Goal: Use online tool/utility

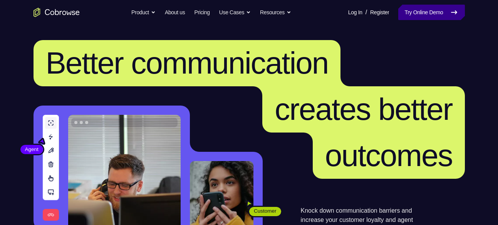
click at [439, 11] on link "Try Online Demo" at bounding box center [431, 12] width 66 height 15
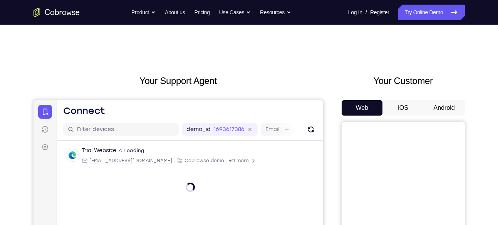
scroll to position [49, 0]
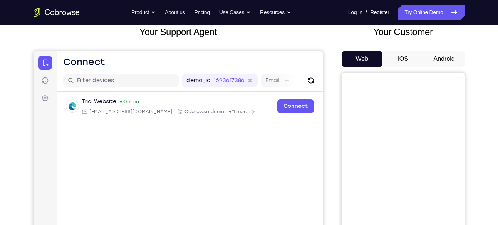
click at [451, 60] on button "Android" at bounding box center [443, 58] width 41 height 15
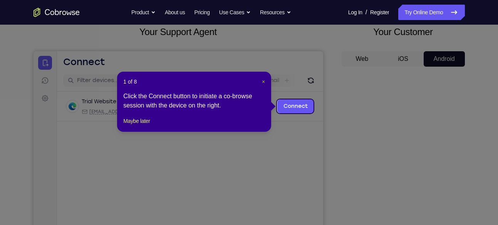
click at [264, 80] on span "×" at bounding box center [263, 82] width 3 height 6
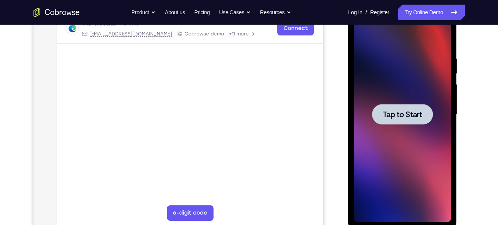
scroll to position [132, 0]
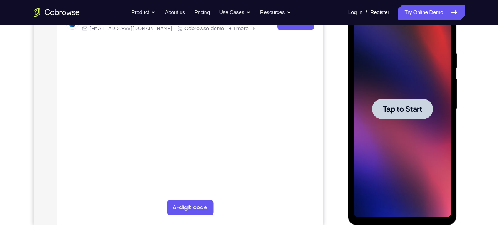
click at [391, 113] on span "Tap to Start" at bounding box center [402, 109] width 39 height 8
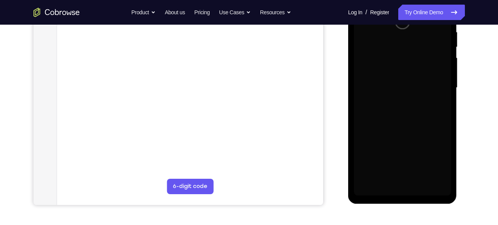
scroll to position [127, 0]
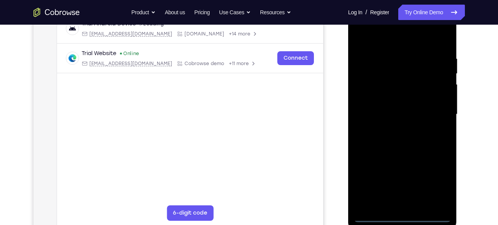
click at [402, 216] on div at bounding box center [402, 115] width 97 height 216
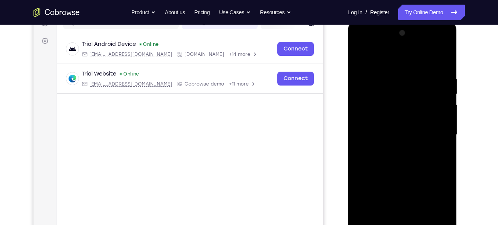
scroll to position [103, 0]
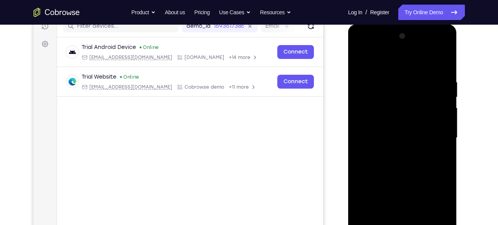
click at [430, 209] on div at bounding box center [402, 138] width 97 height 216
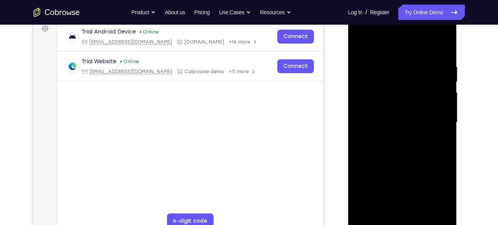
scroll to position [119, 0]
click at [389, 47] on div at bounding box center [402, 122] width 97 height 216
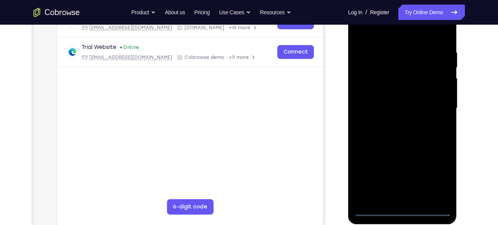
scroll to position [134, 0]
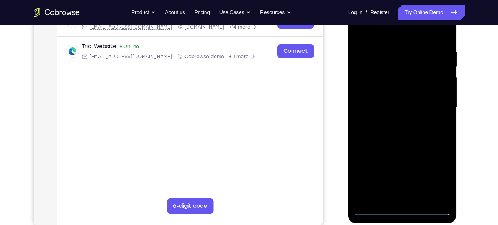
click at [434, 107] on div at bounding box center [402, 108] width 97 height 216
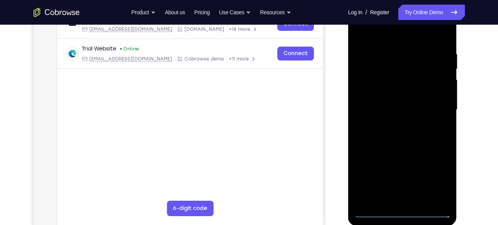
scroll to position [132, 0]
click at [415, 201] on div at bounding box center [402, 110] width 97 height 216
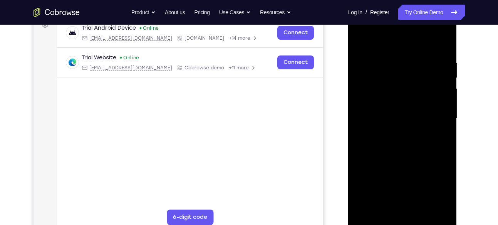
click at [397, 113] on div at bounding box center [402, 119] width 97 height 216
click at [386, 119] on div at bounding box center [402, 119] width 97 height 216
click at [384, 138] on div at bounding box center [402, 119] width 97 height 216
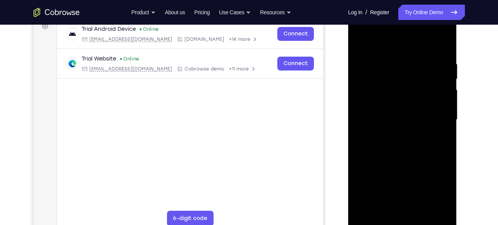
scroll to position [122, 0]
click at [414, 149] on div at bounding box center [402, 120] width 97 height 216
click at [403, 155] on div at bounding box center [402, 120] width 97 height 216
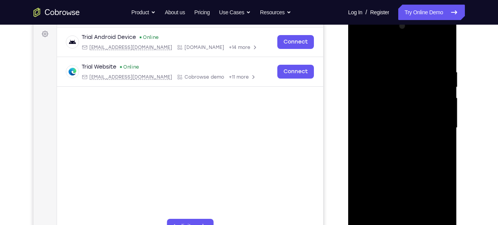
scroll to position [112, 0]
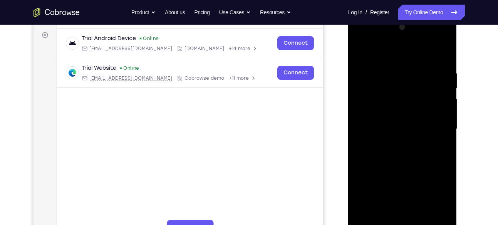
click at [445, 50] on div at bounding box center [402, 129] width 97 height 216
click at [361, 50] on div at bounding box center [402, 129] width 97 height 216
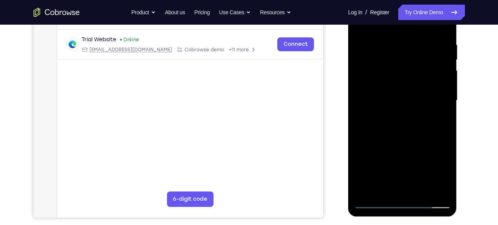
scroll to position [141, 0]
click at [420, 185] on div at bounding box center [402, 100] width 97 height 216
click at [422, 191] on div at bounding box center [402, 100] width 97 height 216
click at [401, 137] on div at bounding box center [402, 100] width 97 height 216
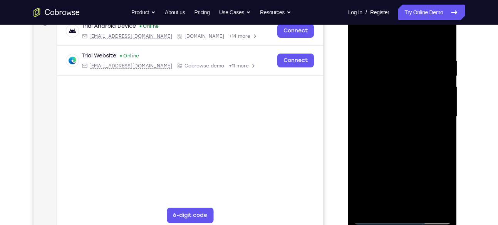
scroll to position [134, 0]
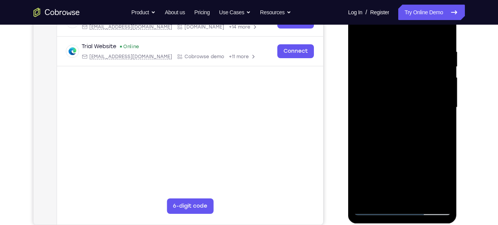
click at [405, 121] on div at bounding box center [402, 108] width 97 height 216
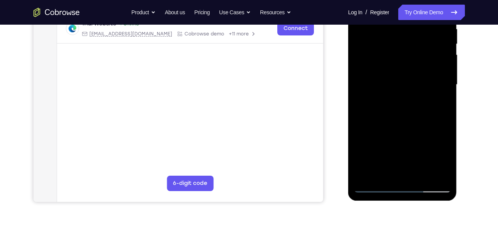
scroll to position [160, 0]
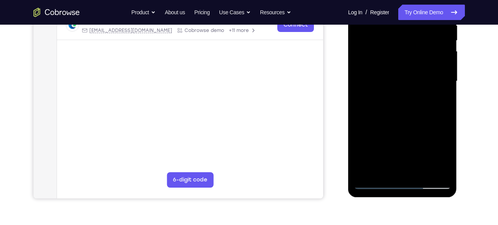
click at [377, 169] on div at bounding box center [402, 81] width 97 height 216
click at [437, 100] on div at bounding box center [402, 81] width 97 height 216
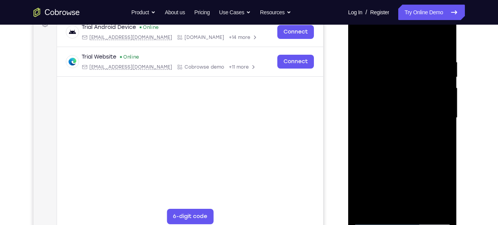
click at [358, 40] on div at bounding box center [402, 118] width 97 height 216
drag, startPoint x: 365, startPoint y: 128, endPoint x: 358, endPoint y: 55, distance: 73.8
click at [358, 55] on div at bounding box center [402, 118] width 97 height 216
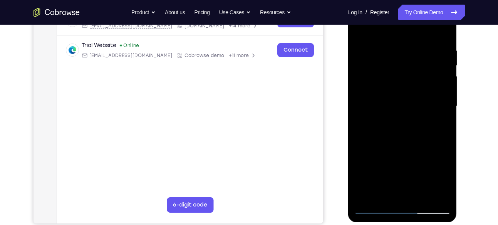
scroll to position [133, 0]
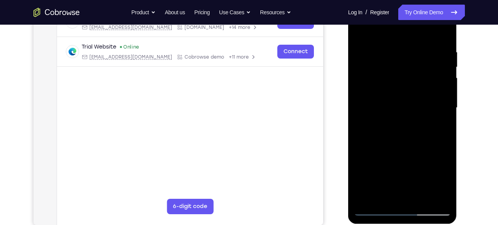
click at [396, 80] on div at bounding box center [402, 108] width 97 height 216
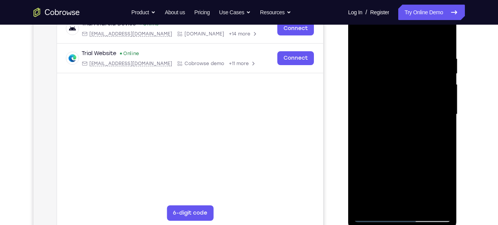
scroll to position [120, 0]
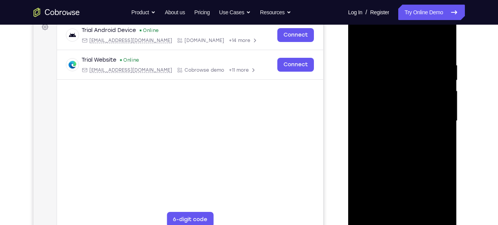
click at [370, 70] on div at bounding box center [402, 121] width 97 height 216
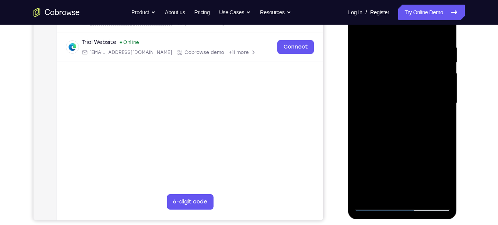
scroll to position [126, 0]
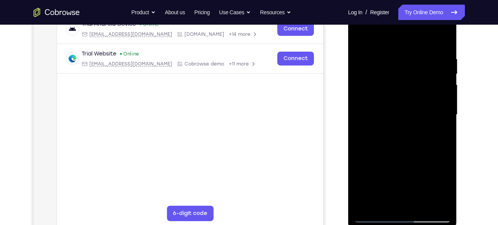
click at [439, 40] on div at bounding box center [402, 115] width 97 height 216
click at [359, 35] on div at bounding box center [402, 115] width 97 height 216
click at [360, 37] on div at bounding box center [402, 115] width 97 height 216
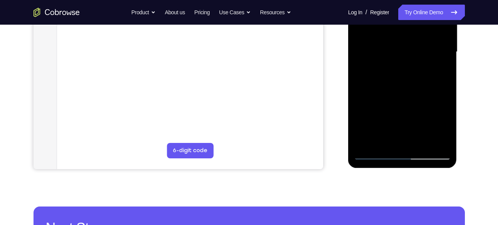
scroll to position [190, 0]
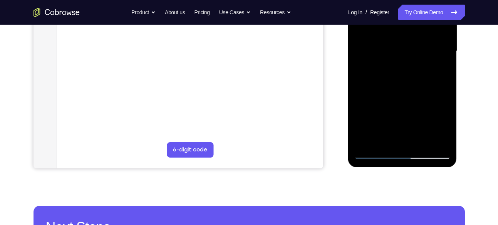
click at [391, 84] on div at bounding box center [402, 51] width 97 height 216
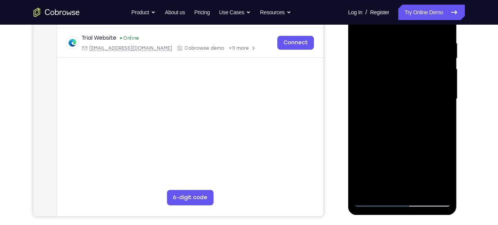
scroll to position [151, 0]
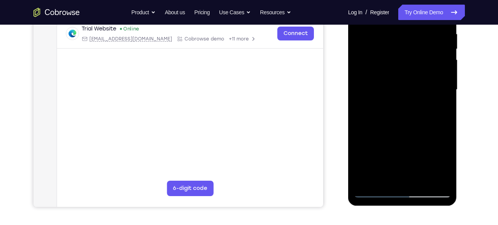
click at [386, 177] on div at bounding box center [402, 90] width 97 height 216
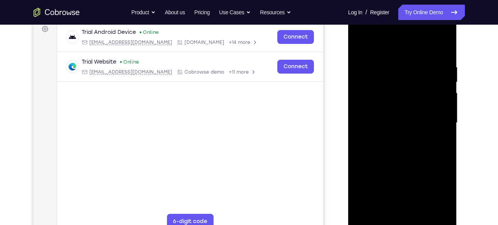
scroll to position [115, 0]
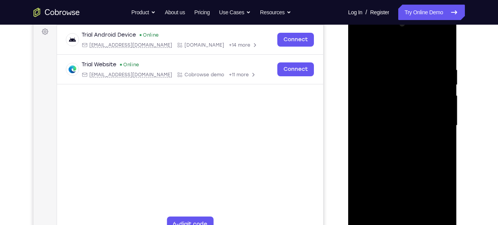
click at [364, 50] on div at bounding box center [402, 126] width 97 height 216
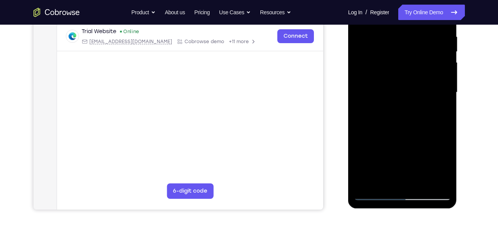
scroll to position [170, 0]
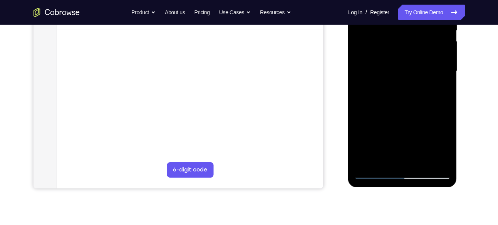
click at [407, 84] on div at bounding box center [402, 71] width 97 height 216
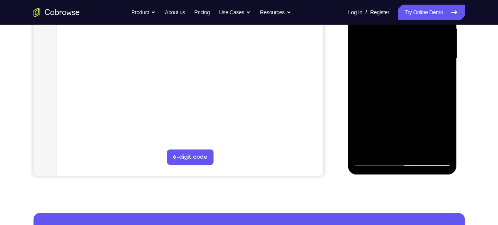
scroll to position [183, 0]
click at [373, 140] on div at bounding box center [402, 58] width 97 height 216
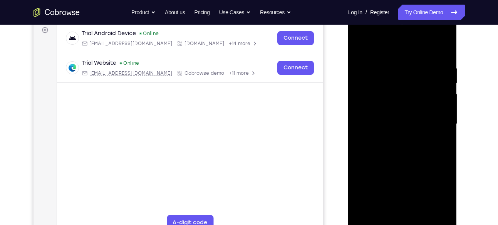
scroll to position [114, 0]
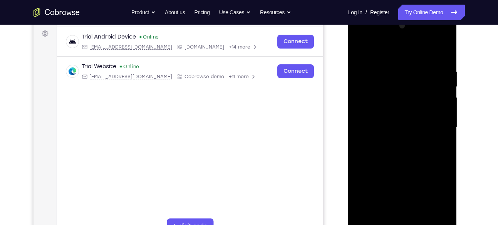
click at [359, 52] on div at bounding box center [402, 128] width 97 height 216
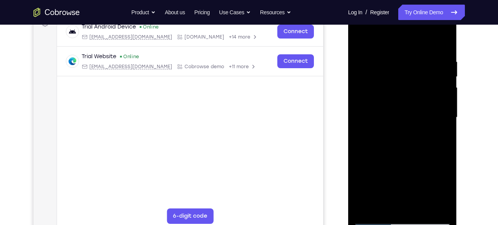
scroll to position [147, 0]
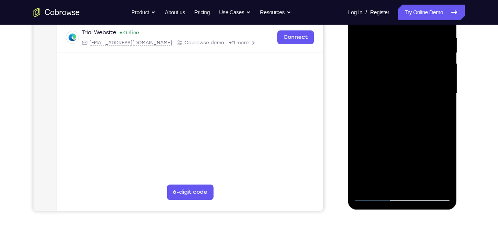
click at [396, 135] on div at bounding box center [402, 94] width 97 height 216
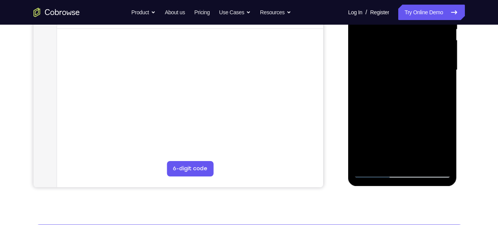
scroll to position [172, 0]
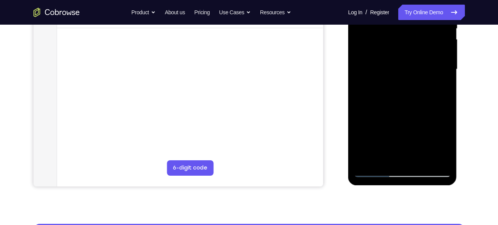
click at [381, 157] on div at bounding box center [402, 70] width 97 height 216
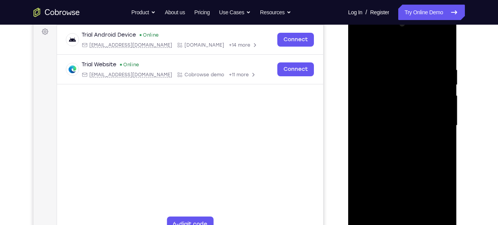
scroll to position [111, 0]
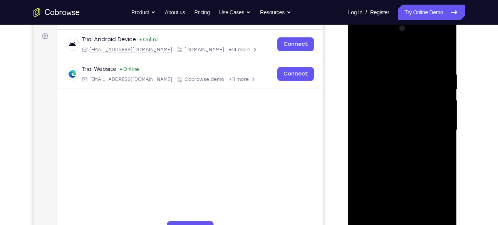
click at [361, 55] on div at bounding box center [402, 130] width 97 height 216
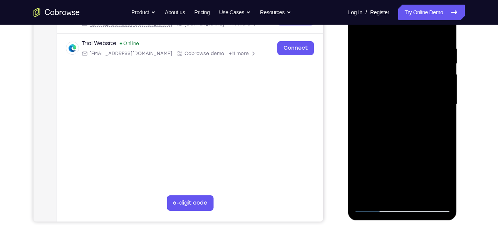
scroll to position [129, 0]
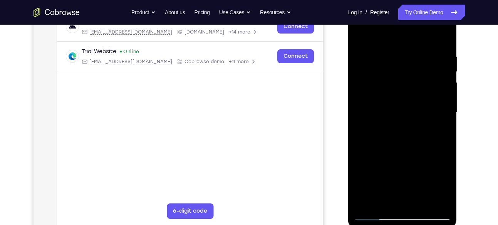
click at [363, 34] on div at bounding box center [402, 113] width 97 height 216
click at [386, 56] on div at bounding box center [402, 113] width 97 height 216
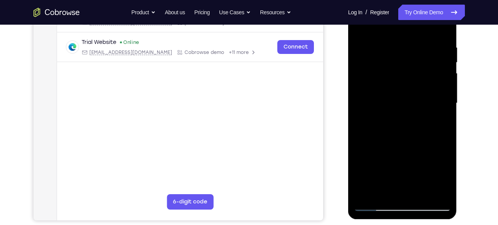
scroll to position [145, 0]
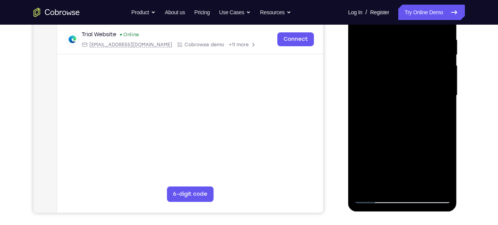
click at [396, 184] on div at bounding box center [402, 96] width 97 height 216
click at [406, 99] on div at bounding box center [402, 96] width 97 height 216
click at [419, 185] on div at bounding box center [402, 96] width 97 height 216
click at [437, 186] on div at bounding box center [402, 96] width 97 height 216
click at [431, 185] on div at bounding box center [402, 96] width 97 height 216
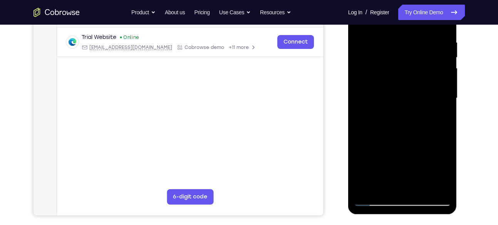
scroll to position [161, 0]
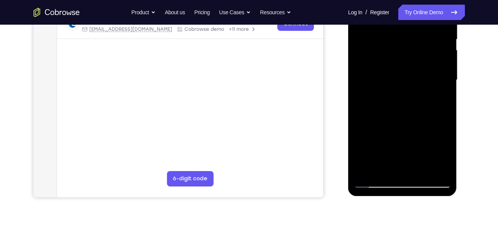
click at [392, 167] on div at bounding box center [402, 80] width 97 height 216
click at [413, 79] on div at bounding box center [402, 80] width 97 height 216
click at [418, 168] on div at bounding box center [402, 80] width 97 height 216
click at [439, 168] on div at bounding box center [402, 80] width 97 height 216
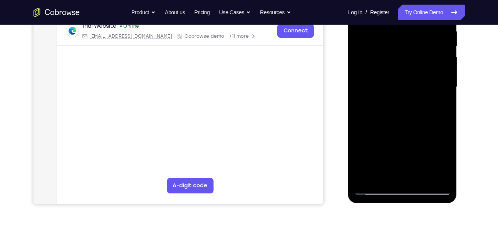
scroll to position [155, 0]
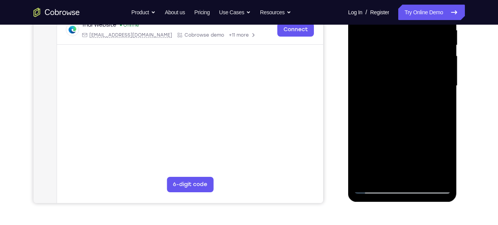
click at [433, 174] on div at bounding box center [402, 86] width 97 height 216
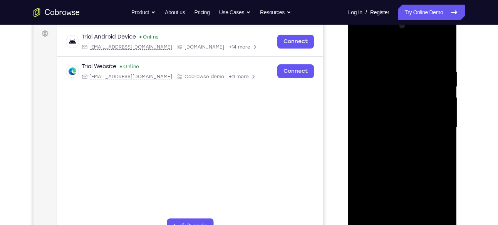
scroll to position [110, 0]
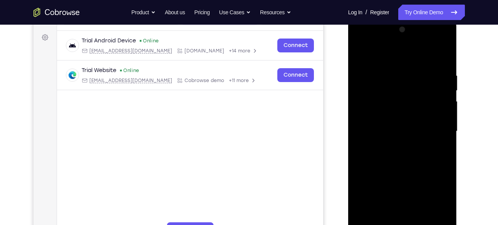
click at [442, 58] on div at bounding box center [402, 131] width 97 height 216
click at [417, 74] on div at bounding box center [402, 131] width 97 height 216
click at [442, 59] on div at bounding box center [402, 131] width 97 height 216
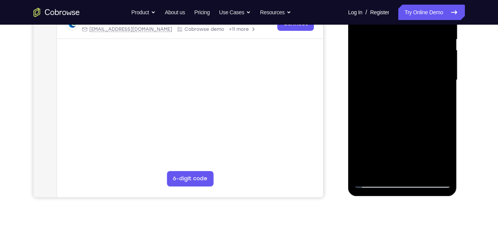
scroll to position [133, 0]
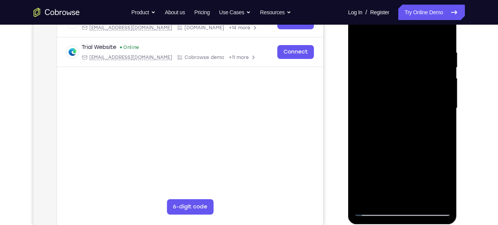
click at [440, 45] on div at bounding box center [402, 108] width 97 height 216
click at [442, 35] on div at bounding box center [402, 108] width 97 height 216
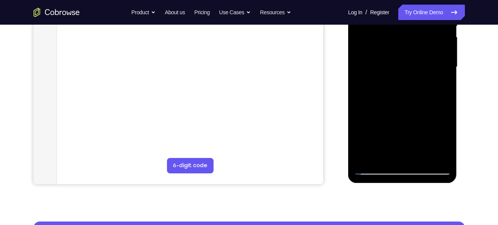
scroll to position [179, 0]
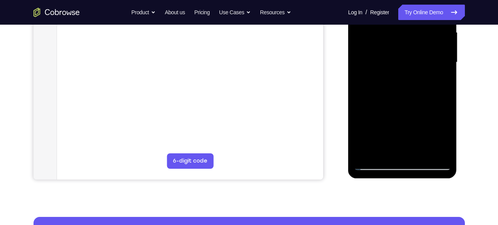
click at [420, 157] on div at bounding box center [402, 63] width 97 height 216
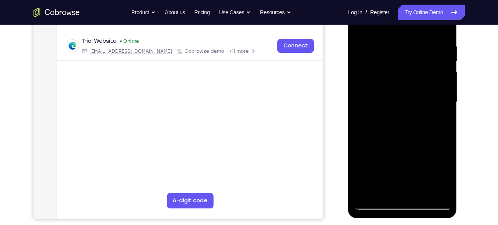
scroll to position [133, 0]
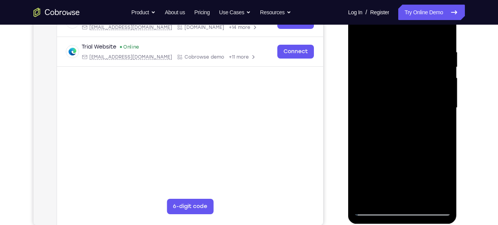
click at [364, 28] on div at bounding box center [402, 108] width 97 height 216
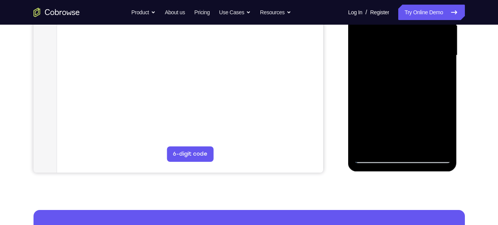
drag, startPoint x: 396, startPoint y: 70, endPoint x: 403, endPoint y: 48, distance: 22.3
click at [403, 48] on div at bounding box center [402, 56] width 97 height 216
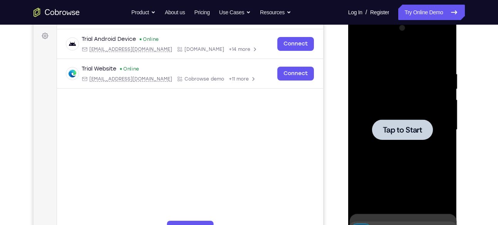
scroll to position [111, 0]
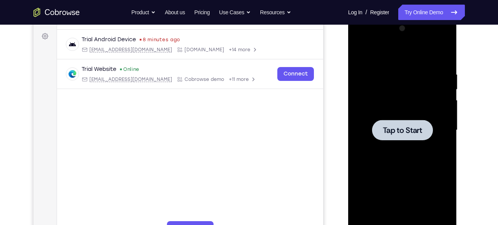
click at [382, 103] on div at bounding box center [402, 130] width 97 height 216
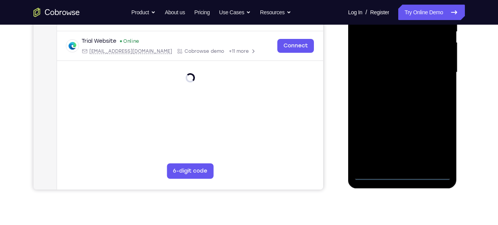
scroll to position [173, 0]
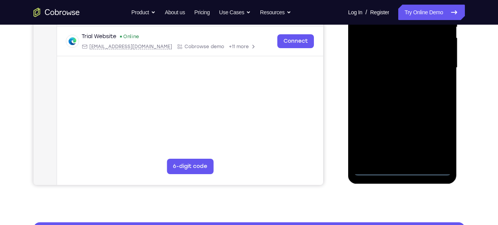
click at [401, 168] on div at bounding box center [402, 68] width 97 height 216
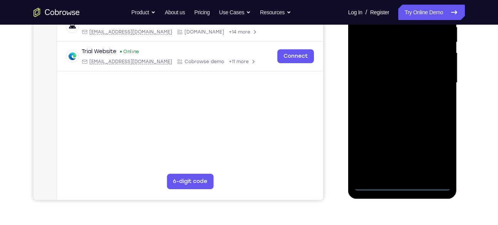
scroll to position [157, 0]
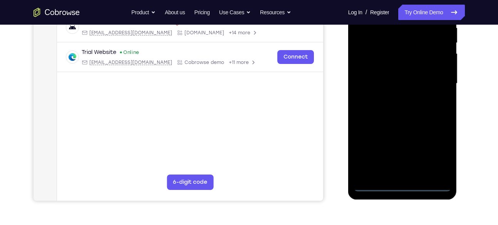
click at [436, 147] on div at bounding box center [402, 84] width 97 height 216
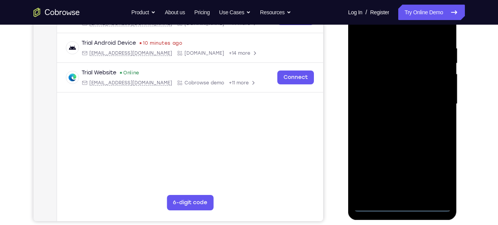
scroll to position [135, 0]
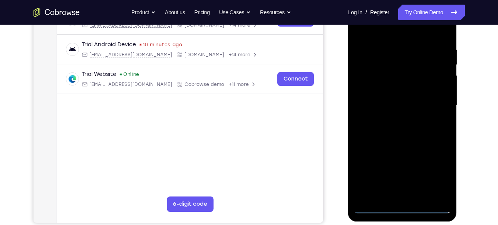
click at [379, 24] on nav "Go back Powerful, Flexible and Trustworthy. Avoid all extra friction for both A…" at bounding box center [249, 12] width 498 height 25
click at [379, 28] on div at bounding box center [402, 106] width 97 height 216
click at [432, 100] on div at bounding box center [402, 106] width 97 height 216
click at [394, 117] on div at bounding box center [402, 106] width 97 height 216
click at [403, 98] on div at bounding box center [402, 106] width 97 height 216
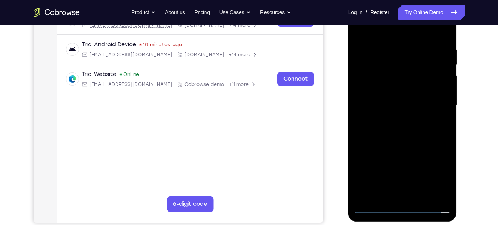
click at [398, 105] on div at bounding box center [402, 106] width 97 height 216
click at [399, 132] on div at bounding box center [402, 106] width 97 height 216
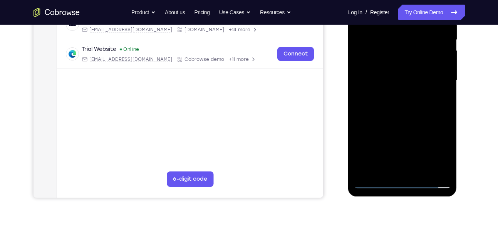
scroll to position [161, 0]
click at [404, 114] on div at bounding box center [402, 80] width 97 height 216
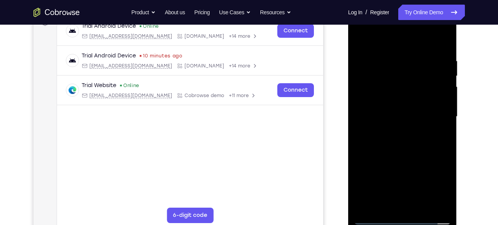
scroll to position [124, 0]
click at [417, 54] on div at bounding box center [402, 117] width 97 height 216
click at [444, 99] on div at bounding box center [402, 117] width 97 height 216
click at [440, 43] on div at bounding box center [402, 117] width 97 height 216
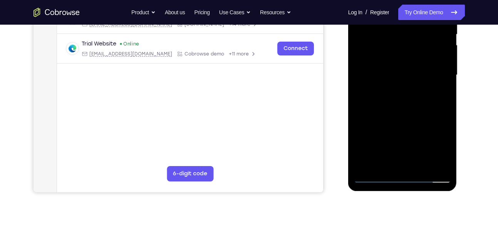
scroll to position [129, 0]
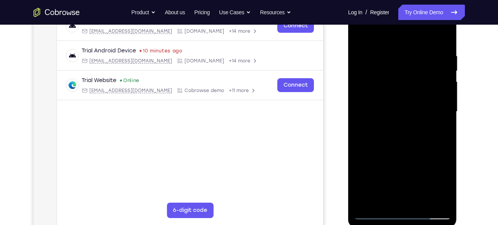
click at [448, 117] on div at bounding box center [402, 112] width 97 height 216
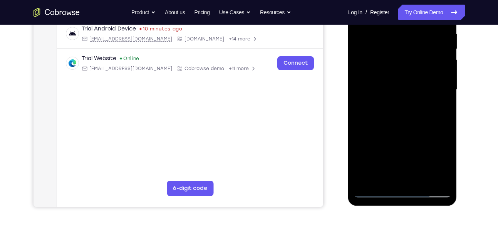
drag, startPoint x: 409, startPoint y: 139, endPoint x: 422, endPoint y: 53, distance: 87.2
click at [422, 53] on div at bounding box center [402, 90] width 97 height 216
click at [443, 99] on div at bounding box center [402, 90] width 97 height 216
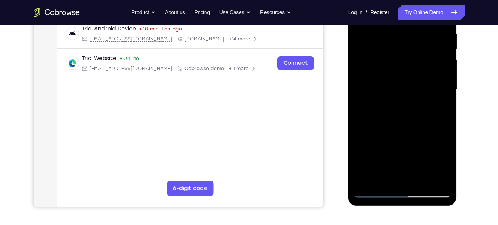
click at [422, 176] on div at bounding box center [402, 90] width 97 height 216
click at [404, 130] on div at bounding box center [402, 90] width 97 height 216
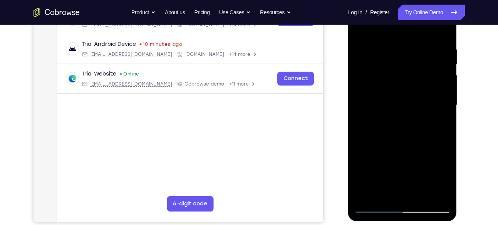
scroll to position [135, 0]
click at [363, 28] on div at bounding box center [402, 106] width 97 height 216
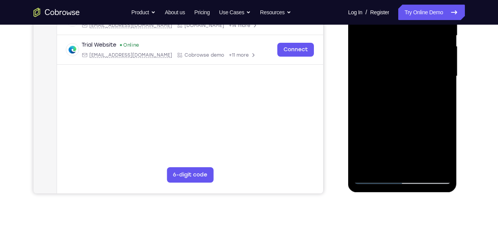
scroll to position [165, 0]
click at [420, 135] on div at bounding box center [402, 76] width 97 height 216
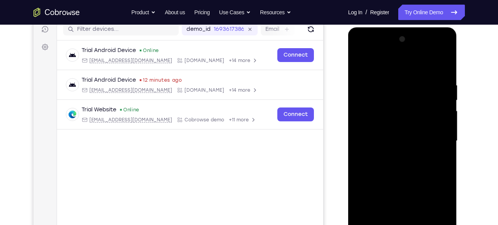
scroll to position [100, 0]
drag, startPoint x: 400, startPoint y: 96, endPoint x: 392, endPoint y: 191, distance: 95.0
click at [392, 191] on div at bounding box center [402, 141] width 97 height 216
drag, startPoint x: 393, startPoint y: 122, endPoint x: 398, endPoint y: 205, distance: 83.3
click at [398, 205] on div at bounding box center [402, 141] width 97 height 216
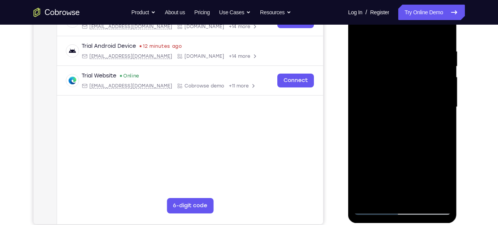
scroll to position [142, 0]
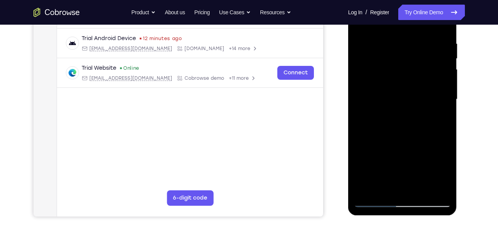
click at [414, 44] on div at bounding box center [402, 100] width 97 height 216
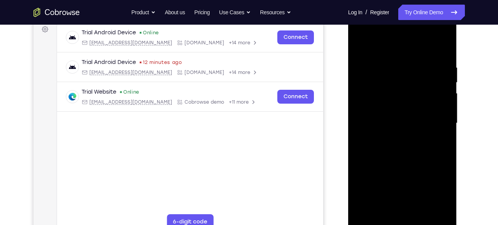
click at [442, 48] on div at bounding box center [402, 123] width 97 height 216
click at [438, 61] on div at bounding box center [402, 123] width 97 height 216
click at [442, 48] on div at bounding box center [402, 123] width 97 height 216
click at [396, 66] on div at bounding box center [402, 123] width 97 height 216
click at [439, 89] on div at bounding box center [402, 123] width 97 height 216
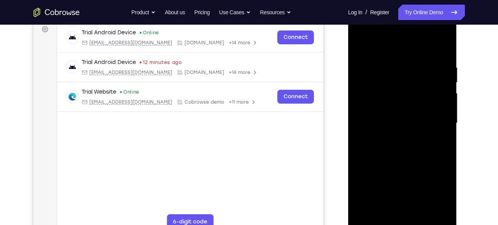
click at [374, 110] on div at bounding box center [402, 123] width 97 height 216
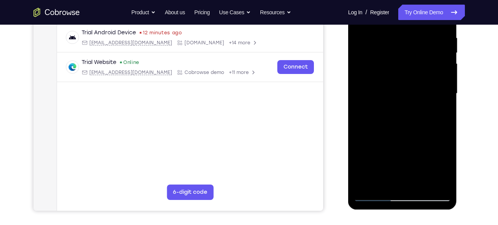
click at [432, 178] on div at bounding box center [402, 94] width 97 height 216
click at [444, 75] on div at bounding box center [402, 94] width 97 height 216
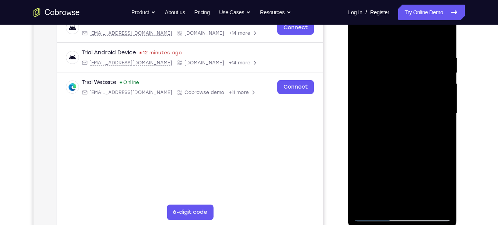
scroll to position [127, 0]
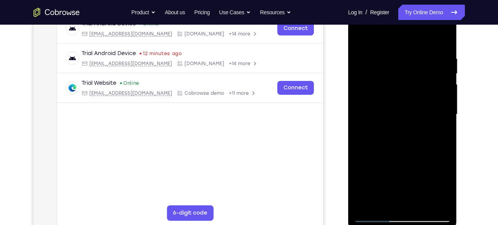
click at [439, 84] on div at bounding box center [402, 115] width 97 height 216
click at [442, 40] on div at bounding box center [402, 115] width 97 height 216
click at [421, 79] on div at bounding box center [402, 115] width 97 height 216
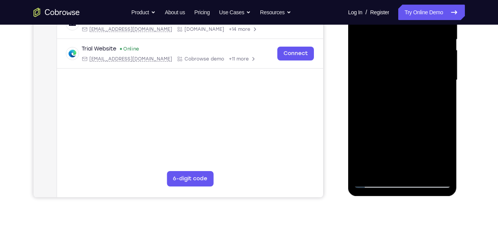
scroll to position [161, 0]
click at [444, 75] on div at bounding box center [402, 80] width 97 height 216
click at [447, 80] on div at bounding box center [402, 80] width 97 height 216
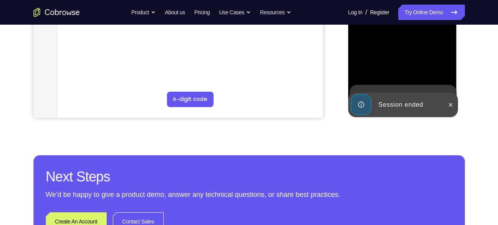
scroll to position [192, 0]
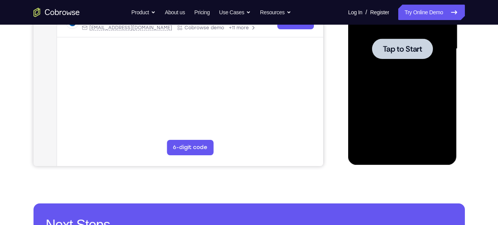
click at [410, 48] on span "Tap to Start" at bounding box center [402, 49] width 39 height 8
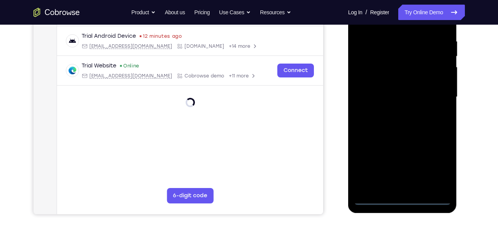
scroll to position [144, 0]
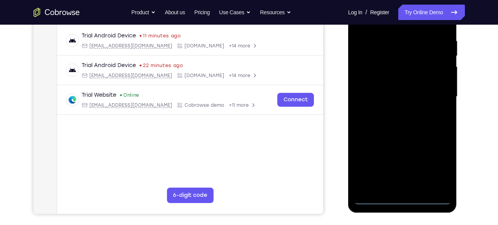
click at [403, 193] on div at bounding box center [402, 97] width 97 height 216
click at [403, 197] on div at bounding box center [402, 97] width 97 height 216
click at [437, 169] on div at bounding box center [402, 97] width 97 height 216
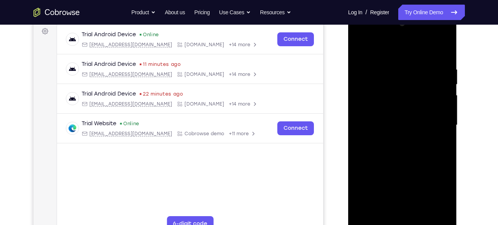
scroll to position [115, 0]
click at [392, 51] on div at bounding box center [402, 126] width 97 height 216
click at [372, 100] on div at bounding box center [402, 126] width 97 height 216
click at [378, 127] on div at bounding box center [402, 126] width 97 height 216
click at [396, 116] on div at bounding box center [402, 126] width 97 height 216
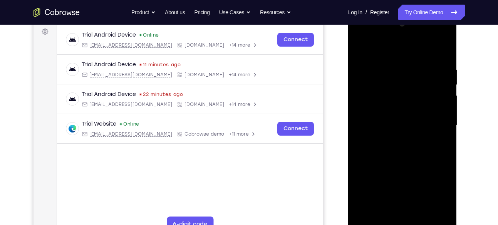
click at [396, 134] on div at bounding box center [402, 126] width 97 height 216
click at [394, 214] on div at bounding box center [402, 126] width 97 height 216
click at [430, 57] on div at bounding box center [402, 126] width 97 height 216
click at [445, 59] on div at bounding box center [402, 126] width 97 height 216
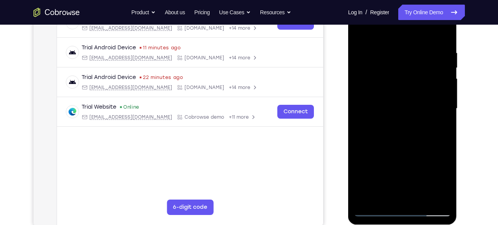
scroll to position [134, 0]
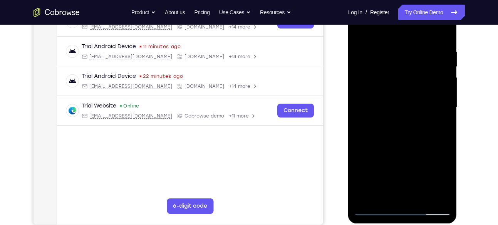
click at [373, 208] on div at bounding box center [402, 108] width 97 height 216
click at [361, 95] on div at bounding box center [402, 108] width 97 height 216
click at [444, 33] on div at bounding box center [402, 108] width 97 height 216
click at [379, 52] on div at bounding box center [402, 108] width 97 height 216
drag, startPoint x: 414, startPoint y: 168, endPoint x: 404, endPoint y: 59, distance: 109.1
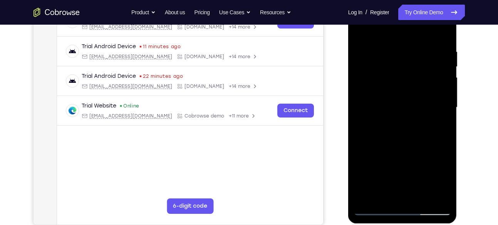
click at [404, 59] on div at bounding box center [402, 108] width 97 height 216
drag, startPoint x: 405, startPoint y: 157, endPoint x: 403, endPoint y: 90, distance: 67.7
click at [403, 90] on div at bounding box center [402, 108] width 97 height 216
click at [388, 116] on div at bounding box center [402, 108] width 97 height 216
click at [375, 207] on div at bounding box center [402, 108] width 97 height 216
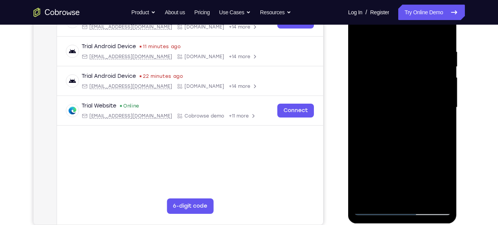
click at [388, 120] on div at bounding box center [402, 108] width 97 height 216
drag, startPoint x: 411, startPoint y: 192, endPoint x: 420, endPoint y: 95, distance: 98.1
click at [420, 95] on div at bounding box center [402, 108] width 97 height 216
drag, startPoint x: 413, startPoint y: 95, endPoint x: 428, endPoint y: 178, distance: 84.4
click at [428, 178] on div at bounding box center [402, 108] width 97 height 216
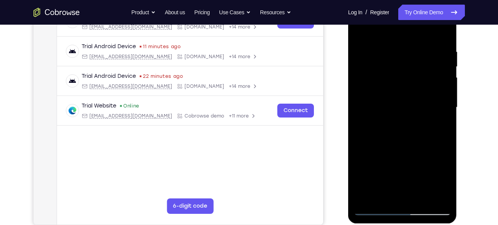
click at [359, 30] on div at bounding box center [402, 108] width 97 height 216
drag, startPoint x: 413, startPoint y: 83, endPoint x: 441, endPoint y: 191, distance: 111.4
click at [441, 191] on div at bounding box center [402, 108] width 97 height 216
drag, startPoint x: 413, startPoint y: 81, endPoint x: 425, endPoint y: 147, distance: 67.0
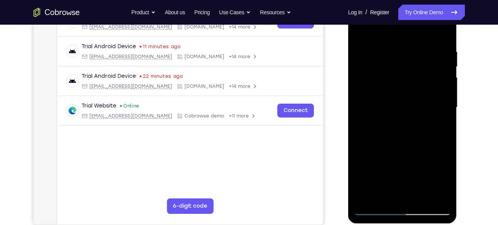
click at [425, 147] on div at bounding box center [402, 108] width 97 height 216
click at [358, 28] on div at bounding box center [402, 108] width 97 height 216
drag, startPoint x: 405, startPoint y: 137, endPoint x: 413, endPoint y: 199, distance: 61.7
click at [413, 199] on div at bounding box center [402, 108] width 97 height 216
click at [359, 27] on div at bounding box center [402, 108] width 97 height 216
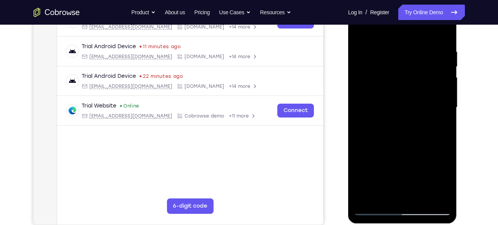
click at [359, 29] on div at bounding box center [402, 108] width 97 height 216
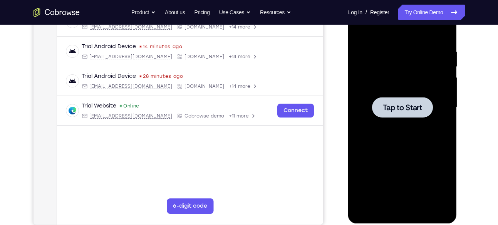
scroll to position [130, 0]
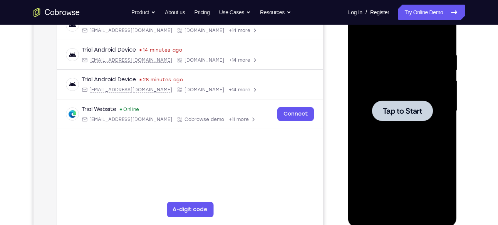
click at [393, 76] on div at bounding box center [402, 111] width 97 height 216
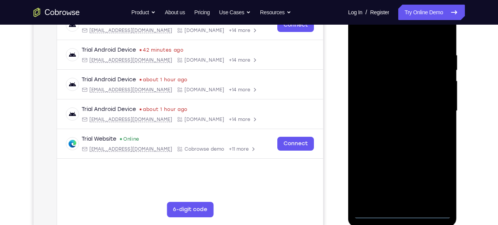
click at [400, 213] on div at bounding box center [402, 111] width 97 height 216
click at [429, 181] on div at bounding box center [402, 111] width 97 height 216
click at [381, 37] on div at bounding box center [402, 111] width 97 height 216
click at [434, 110] on div at bounding box center [402, 111] width 97 height 216
click at [391, 125] on div at bounding box center [402, 111] width 97 height 216
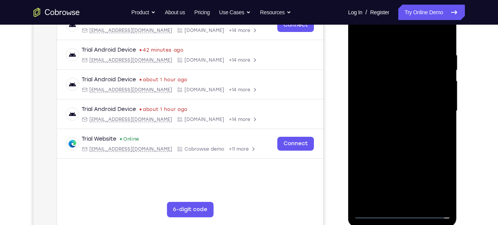
click at [383, 102] on div at bounding box center [402, 111] width 97 height 216
click at [383, 107] on div at bounding box center [402, 111] width 97 height 216
click at [385, 135] on div at bounding box center [402, 111] width 97 height 216
click at [401, 147] on div at bounding box center [402, 111] width 97 height 216
click at [418, 203] on div at bounding box center [402, 111] width 97 height 216
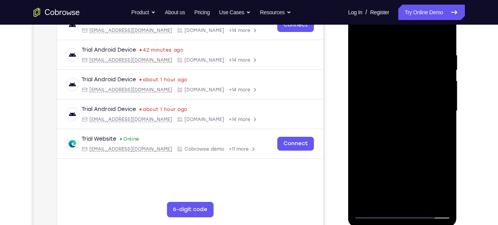
click at [401, 150] on div at bounding box center [402, 111] width 97 height 216
click at [395, 93] on div at bounding box center [402, 111] width 97 height 216
click at [378, 196] on div at bounding box center [402, 111] width 97 height 216
click at [371, 196] on div at bounding box center [402, 111] width 97 height 216
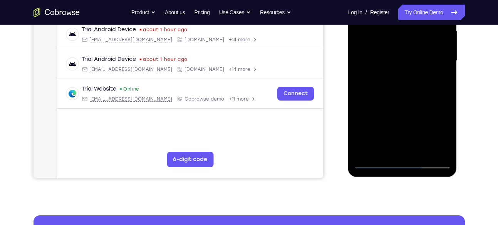
scroll to position [178, 0]
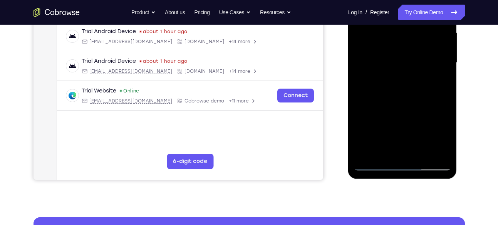
click at [438, 82] on div at bounding box center [402, 63] width 97 height 216
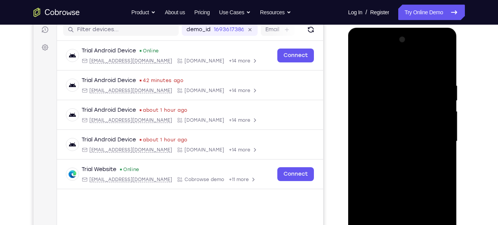
scroll to position [98, 0]
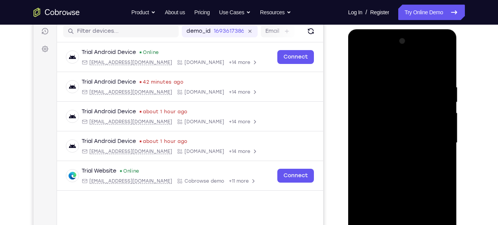
click at [435, 91] on div at bounding box center [402, 143] width 97 height 216
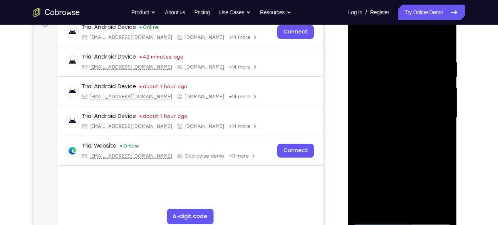
scroll to position [141, 0]
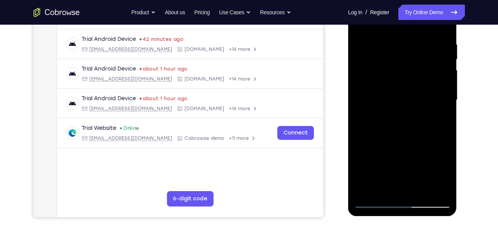
click at [376, 204] on div at bounding box center [402, 100] width 97 height 216
click at [373, 199] on div at bounding box center [402, 100] width 97 height 216
click at [388, 79] on div at bounding box center [402, 100] width 97 height 216
click at [383, 178] on div at bounding box center [402, 100] width 97 height 216
click at [378, 187] on div at bounding box center [402, 100] width 97 height 216
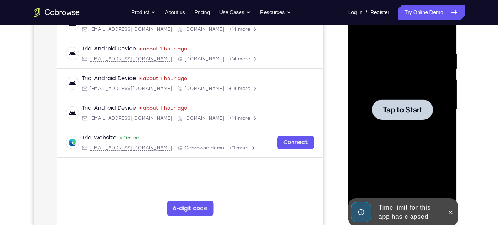
scroll to position [113, 0]
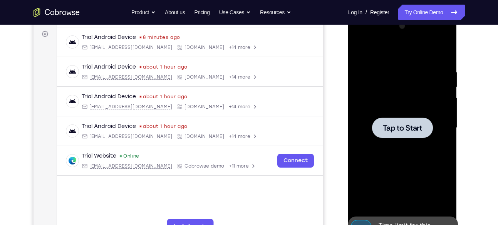
click at [394, 127] on span "Tap to Start" at bounding box center [402, 128] width 39 height 8
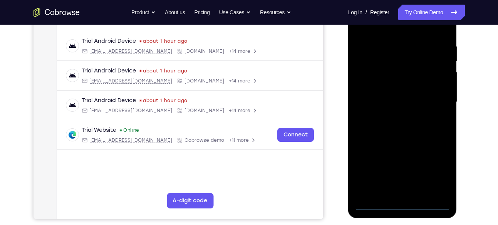
scroll to position [139, 0]
click at [400, 200] on div at bounding box center [402, 102] width 97 height 216
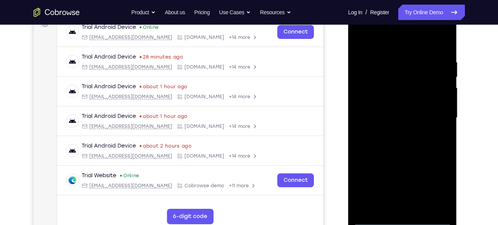
scroll to position [122, 0]
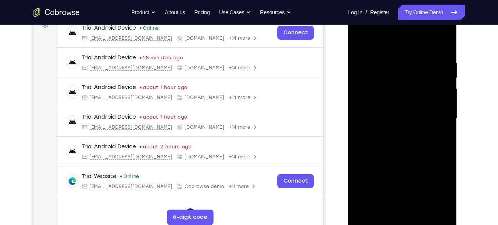
click at [405, 220] on div at bounding box center [402, 119] width 97 height 216
click at [431, 188] on div at bounding box center [402, 119] width 97 height 216
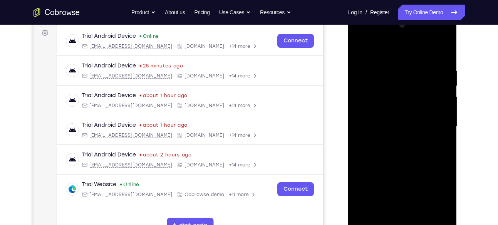
scroll to position [114, 0]
click at [388, 54] on div at bounding box center [402, 127] width 97 height 216
click at [439, 126] on div at bounding box center [402, 127] width 97 height 216
click at [404, 192] on div at bounding box center [402, 127] width 97 height 216
click at [396, 217] on div at bounding box center [402, 127] width 97 height 216
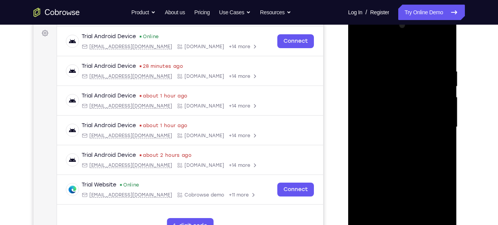
click at [389, 117] on div at bounding box center [402, 127] width 97 height 216
click at [377, 126] on div at bounding box center [402, 127] width 97 height 216
click at [373, 151] on div at bounding box center [402, 127] width 97 height 216
click at [391, 162] on div at bounding box center [402, 127] width 97 height 216
click at [420, 222] on div at bounding box center [402, 127] width 97 height 216
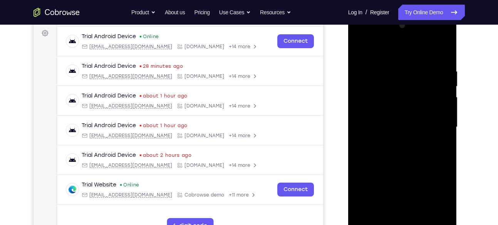
click at [397, 168] on div at bounding box center [402, 127] width 97 height 216
click at [392, 157] on div at bounding box center [402, 127] width 97 height 216
click at [361, 55] on div at bounding box center [402, 127] width 97 height 216
click at [379, 105] on div at bounding box center [402, 127] width 97 height 216
click at [360, 49] on div at bounding box center [402, 127] width 97 height 216
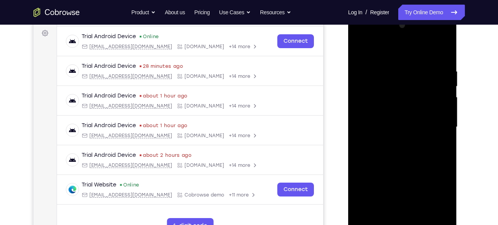
click at [390, 148] on div at bounding box center [402, 127] width 97 height 216
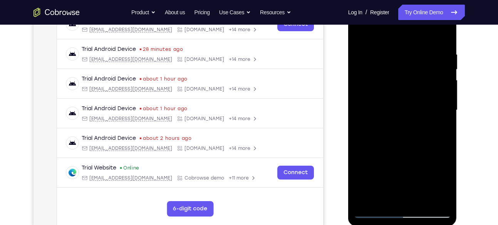
scroll to position [117, 0]
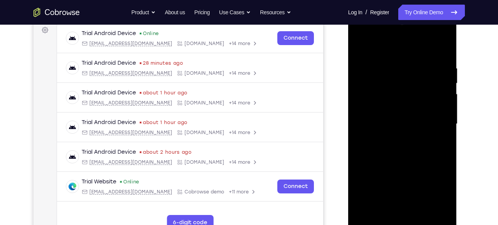
click at [361, 45] on div at bounding box center [402, 124] width 97 height 216
drag, startPoint x: 403, startPoint y: 170, endPoint x: 418, endPoint y: 94, distance: 77.6
click at [418, 94] on div at bounding box center [402, 124] width 97 height 216
click at [413, 110] on div at bounding box center [402, 124] width 97 height 216
click at [424, 109] on div at bounding box center [402, 124] width 97 height 216
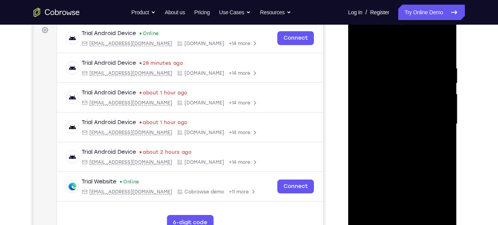
click at [421, 99] on div at bounding box center [402, 124] width 97 height 216
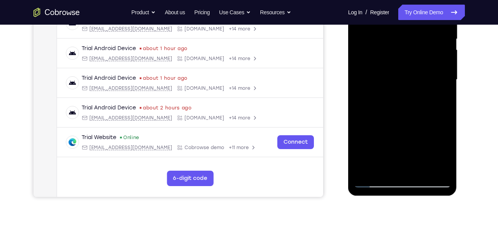
scroll to position [162, 0]
click at [367, 167] on div at bounding box center [402, 80] width 97 height 216
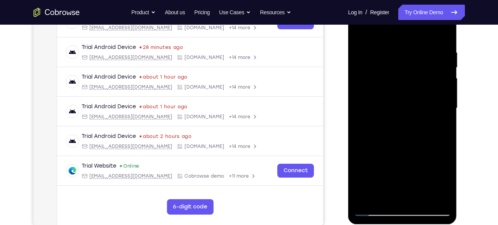
scroll to position [132, 0]
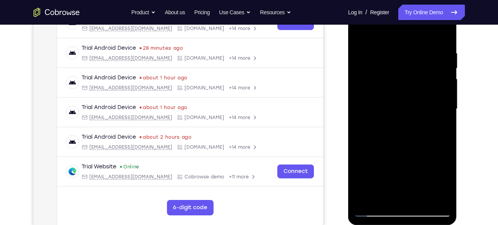
click at [365, 197] on div at bounding box center [402, 109] width 97 height 216
click at [366, 197] on div at bounding box center [402, 109] width 97 height 216
click at [439, 200] on div at bounding box center [402, 109] width 97 height 216
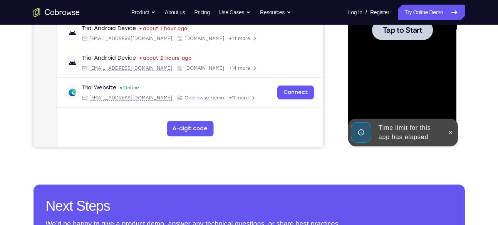
scroll to position [210, 0]
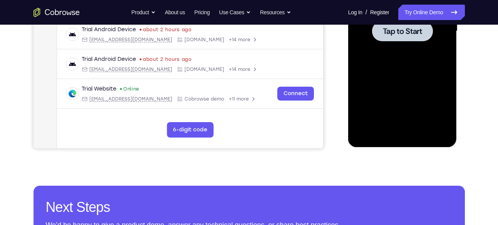
click at [413, 79] on div at bounding box center [402, 31] width 97 height 216
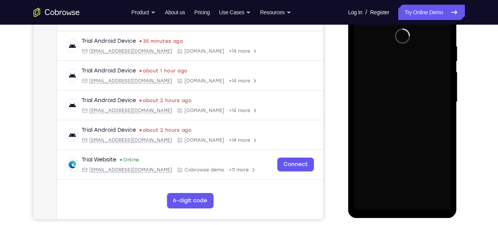
scroll to position [139, 0]
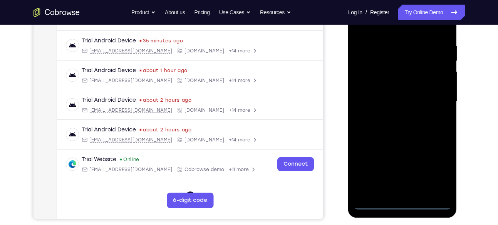
click at [401, 203] on div at bounding box center [402, 102] width 97 height 216
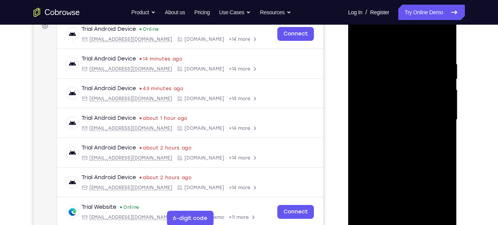
scroll to position [121, 0]
click at [434, 184] on div at bounding box center [402, 120] width 97 height 216
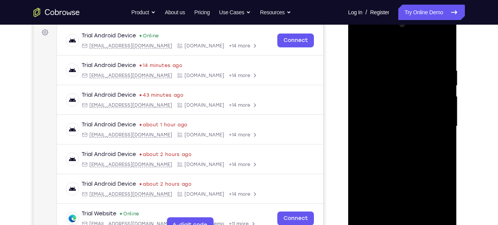
scroll to position [115, 0]
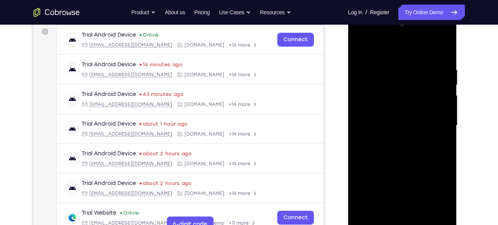
click at [391, 44] on div at bounding box center [402, 126] width 97 height 216
click at [438, 122] on div at bounding box center [402, 126] width 97 height 216
click at [394, 137] on div at bounding box center [402, 126] width 97 height 216
click at [396, 118] on div at bounding box center [402, 126] width 97 height 216
click at [386, 124] on div at bounding box center [402, 126] width 97 height 216
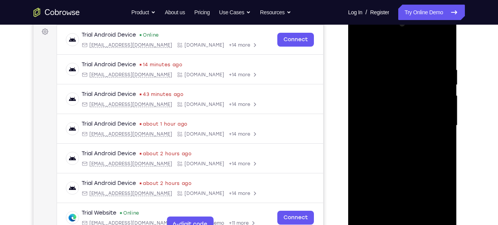
click at [370, 146] on div at bounding box center [402, 126] width 97 height 216
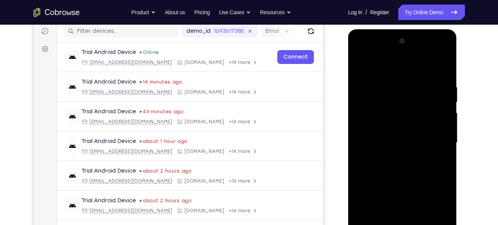
scroll to position [98, 0]
click at [374, 170] on div at bounding box center [402, 143] width 97 height 216
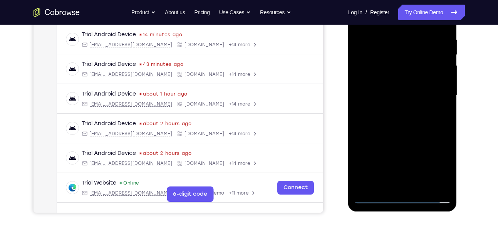
scroll to position [146, 0]
click at [403, 129] on div at bounding box center [402, 95] width 97 height 216
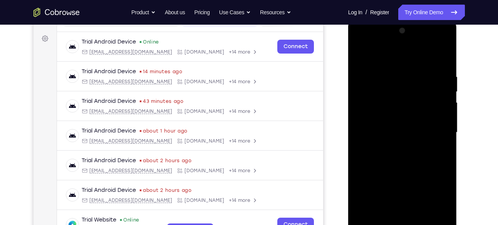
scroll to position [107, 0]
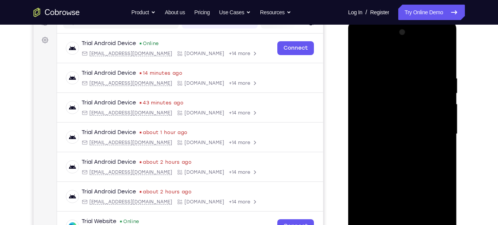
click at [390, 73] on div at bounding box center [402, 134] width 97 height 216
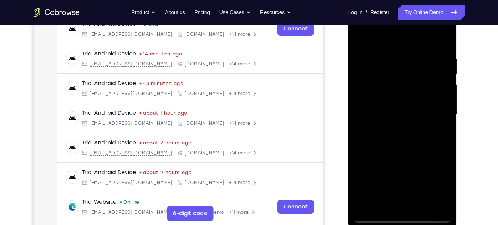
click at [434, 109] on div at bounding box center [402, 115] width 97 height 216
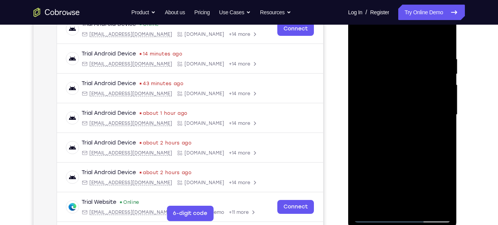
click at [434, 109] on div at bounding box center [402, 115] width 97 height 216
click at [441, 40] on div at bounding box center [402, 115] width 97 height 216
drag, startPoint x: 409, startPoint y: 170, endPoint x: 428, endPoint y: 87, distance: 85.1
click at [428, 87] on div at bounding box center [402, 115] width 97 height 216
drag, startPoint x: 415, startPoint y: 167, endPoint x: 428, endPoint y: 70, distance: 97.5
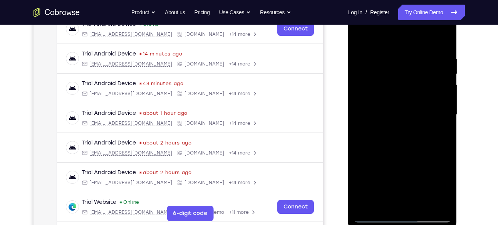
click at [428, 70] on div at bounding box center [402, 115] width 97 height 216
click at [446, 83] on div at bounding box center [402, 115] width 97 height 216
click at [446, 82] on div at bounding box center [402, 115] width 97 height 216
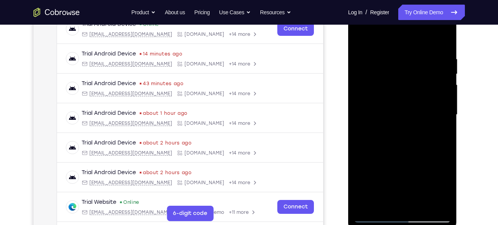
click at [446, 82] on div at bounding box center [402, 115] width 97 height 216
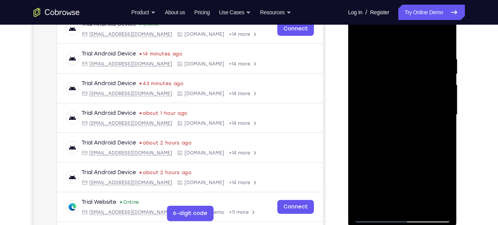
click at [446, 82] on div at bounding box center [402, 115] width 97 height 216
click at [426, 144] on div at bounding box center [402, 115] width 97 height 216
click at [406, 197] on div at bounding box center [402, 115] width 97 height 216
click at [422, 203] on div at bounding box center [402, 115] width 97 height 216
click at [401, 158] on div at bounding box center [402, 115] width 97 height 216
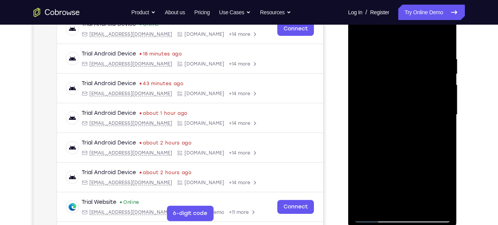
click at [396, 128] on div at bounding box center [402, 115] width 97 height 216
click at [361, 53] on div at bounding box center [402, 115] width 97 height 216
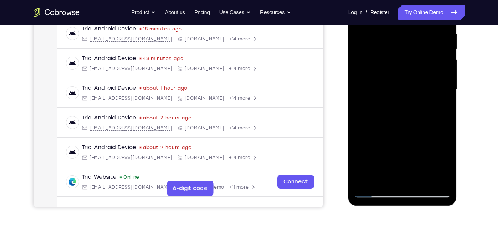
scroll to position [152, 0]
click at [379, 134] on div at bounding box center [402, 90] width 97 height 216
click at [447, 82] on div at bounding box center [402, 90] width 97 height 216
click at [443, 81] on div at bounding box center [402, 90] width 97 height 216
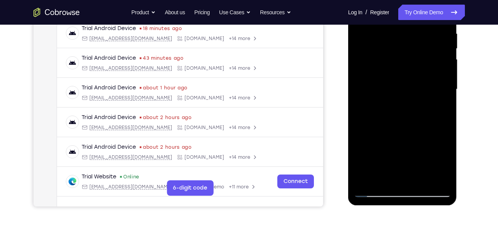
click at [443, 81] on div at bounding box center [402, 90] width 97 height 216
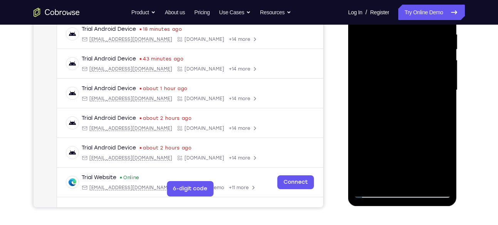
click at [444, 82] on div at bounding box center [402, 90] width 97 height 216
click at [446, 79] on div at bounding box center [402, 90] width 97 height 216
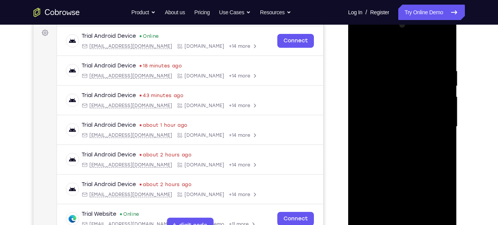
scroll to position [114, 0]
click at [363, 49] on div at bounding box center [402, 127] width 97 height 216
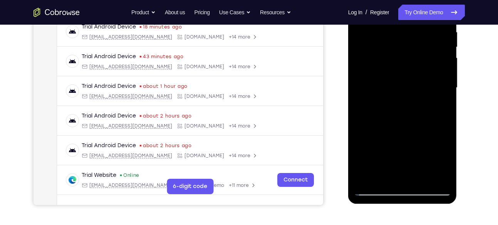
drag, startPoint x: 397, startPoint y: 135, endPoint x: 406, endPoint y: 85, distance: 50.7
click at [406, 85] on div at bounding box center [402, 88] width 97 height 216
click at [428, 107] on div at bounding box center [402, 88] width 97 height 216
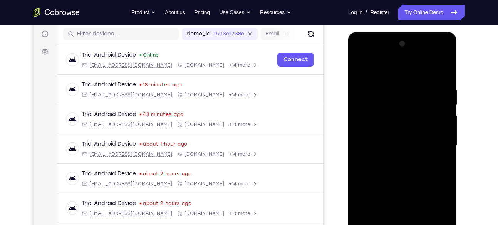
scroll to position [95, 0]
click at [361, 68] on div at bounding box center [402, 146] width 97 height 216
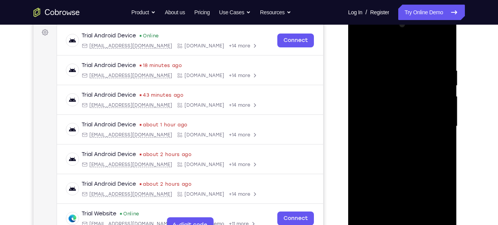
scroll to position [117, 0]
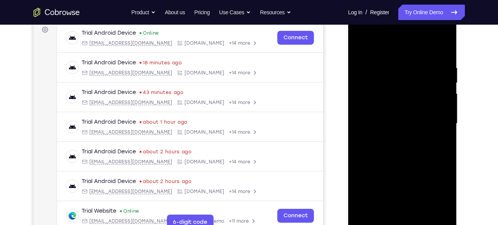
click at [372, 157] on div at bounding box center [402, 124] width 97 height 216
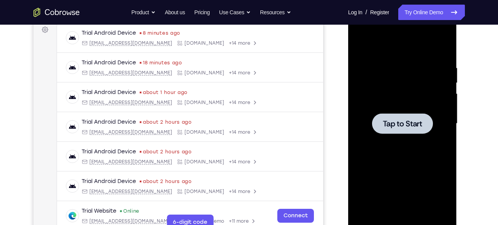
click at [428, 140] on div at bounding box center [402, 124] width 97 height 216
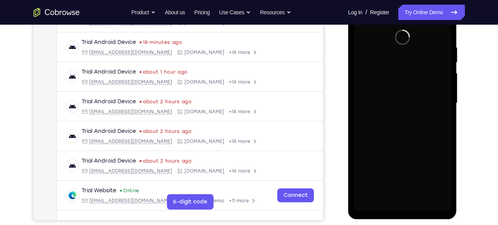
scroll to position [141, 0]
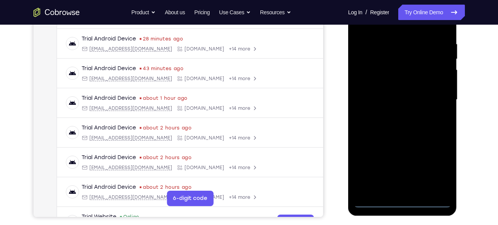
click at [401, 201] on div at bounding box center [402, 100] width 97 height 216
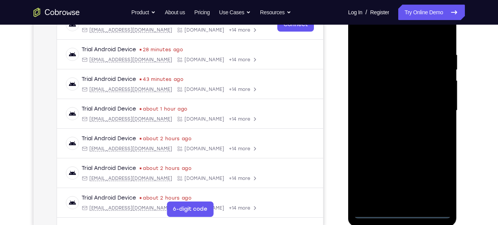
scroll to position [131, 0]
click at [434, 178] on div at bounding box center [402, 110] width 97 height 216
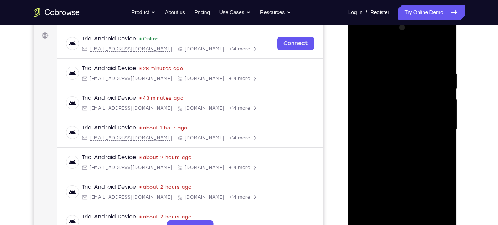
click at [392, 58] on div at bounding box center [402, 130] width 97 height 216
click at [433, 132] on div at bounding box center [402, 130] width 97 height 216
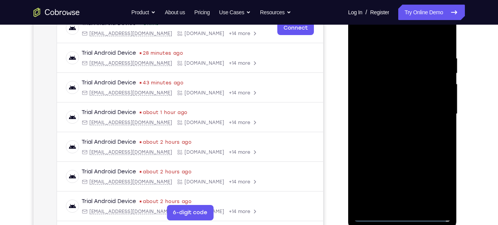
scroll to position [127, 0]
click at [394, 202] on div at bounding box center [402, 114] width 97 height 216
click at [384, 106] on div at bounding box center [402, 114] width 97 height 216
click at [381, 113] on div at bounding box center [402, 114] width 97 height 216
click at [399, 139] on div at bounding box center [402, 114] width 97 height 216
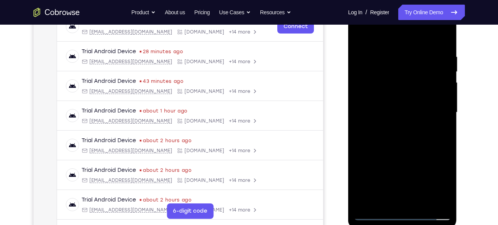
scroll to position [129, 0]
click at [403, 146] on div at bounding box center [402, 112] width 97 height 216
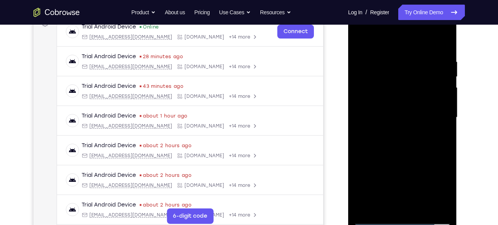
scroll to position [123, 0]
click at [387, 57] on div at bounding box center [402, 118] width 97 height 216
click at [439, 43] on div at bounding box center [402, 118] width 97 height 216
click at [411, 57] on div at bounding box center [402, 118] width 97 height 216
click at [438, 93] on div at bounding box center [402, 118] width 97 height 216
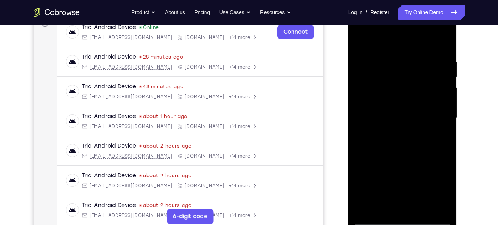
click at [438, 93] on div at bounding box center [402, 118] width 97 height 216
click at [442, 42] on div at bounding box center [402, 118] width 97 height 216
click at [437, 51] on div at bounding box center [402, 118] width 97 height 216
click at [442, 43] on div at bounding box center [402, 118] width 97 height 216
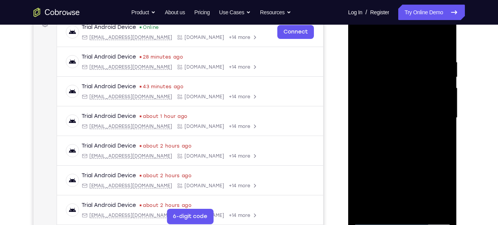
drag, startPoint x: 434, startPoint y: 58, endPoint x: 360, endPoint y: 68, distance: 74.2
click at [360, 68] on div at bounding box center [402, 118] width 97 height 216
click at [385, 60] on div at bounding box center [402, 118] width 97 height 216
click at [444, 44] on div at bounding box center [402, 118] width 97 height 216
drag, startPoint x: 431, startPoint y: 58, endPoint x: 328, endPoint y: 69, distance: 103.4
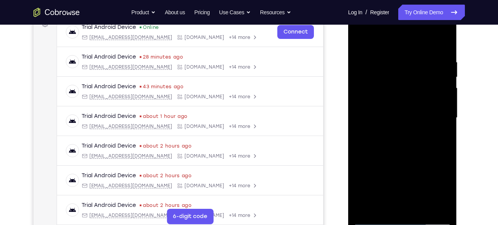
click at [348, 69] on html "Online web based iOS Simulators and Android Emulators. Run iPhone, iPad, Mobile…" at bounding box center [403, 119] width 110 height 231
click at [401, 97] on div at bounding box center [402, 118] width 97 height 216
click at [419, 162] on div at bounding box center [402, 118] width 97 height 216
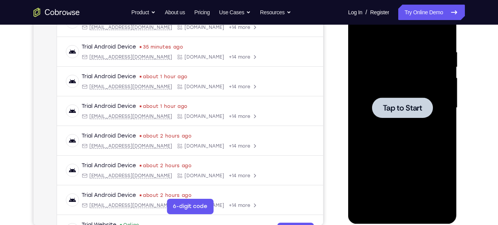
scroll to position [134, 0]
click at [396, 118] on div at bounding box center [402, 108] width 97 height 216
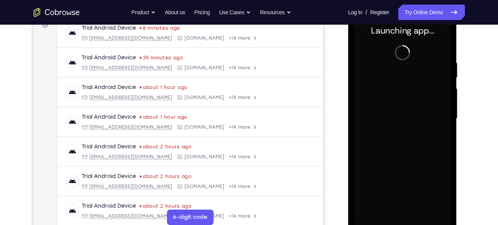
scroll to position [144, 0]
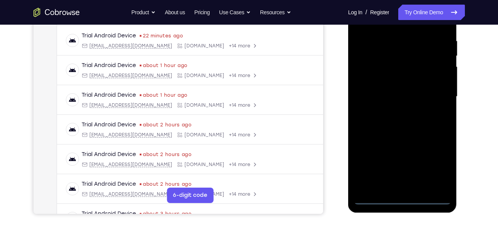
click at [402, 198] on div at bounding box center [402, 97] width 97 height 216
click at [432, 167] on div at bounding box center [402, 97] width 97 height 216
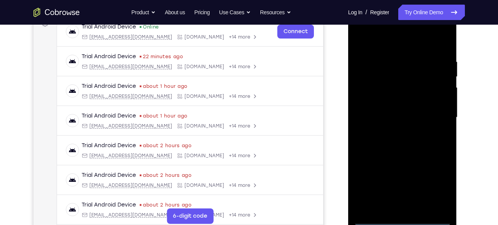
scroll to position [121, 0]
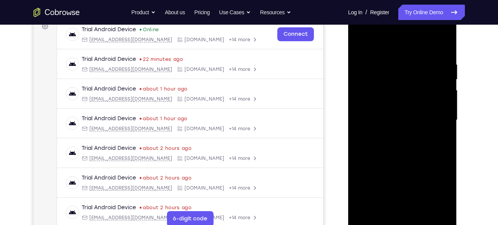
click at [378, 45] on div at bounding box center [402, 120] width 97 height 216
click at [434, 117] on div at bounding box center [402, 120] width 97 height 216
click at [396, 132] on div at bounding box center [402, 120] width 97 height 216
click at [398, 116] on div at bounding box center [402, 120] width 97 height 216
click at [389, 121] on div at bounding box center [402, 120] width 97 height 216
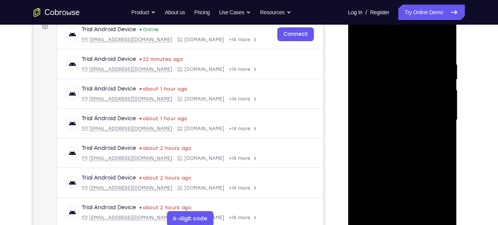
click at [389, 144] on div at bounding box center [402, 120] width 97 height 216
click at [401, 159] on div at bounding box center [402, 120] width 97 height 216
click at [391, 58] on div at bounding box center [402, 120] width 97 height 216
click at [442, 94] on div at bounding box center [402, 120] width 97 height 216
click at [439, 70] on div at bounding box center [402, 120] width 97 height 216
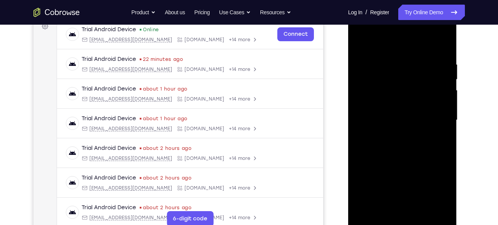
click at [443, 67] on div at bounding box center [402, 120] width 97 height 216
click at [443, 57] on div at bounding box center [402, 120] width 97 height 216
click at [439, 68] on div at bounding box center [402, 120] width 97 height 216
click at [441, 73] on div at bounding box center [402, 120] width 97 height 216
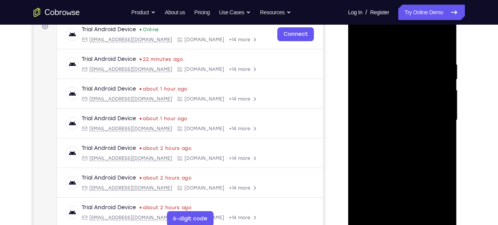
click at [442, 68] on div at bounding box center [402, 120] width 97 height 216
click at [443, 63] on div at bounding box center [402, 120] width 97 height 216
click at [443, 81] on div at bounding box center [402, 120] width 97 height 216
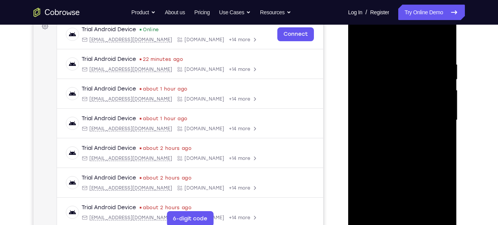
click at [443, 81] on div at bounding box center [402, 120] width 97 height 216
click at [440, 81] on div at bounding box center [402, 120] width 97 height 216
click at [443, 45] on div at bounding box center [402, 120] width 97 height 216
drag, startPoint x: 409, startPoint y: 152, endPoint x: 412, endPoint y: 92, distance: 60.5
click at [412, 92] on div at bounding box center [402, 120] width 97 height 216
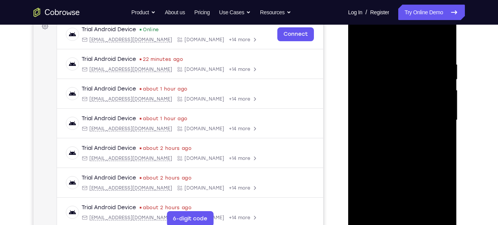
click at [445, 93] on div at bounding box center [402, 120] width 97 height 216
drag, startPoint x: 379, startPoint y: 115, endPoint x: 375, endPoint y: 30, distance: 85.5
click at [375, 30] on div at bounding box center [402, 120] width 97 height 216
click at [421, 206] on div at bounding box center [402, 120] width 97 height 216
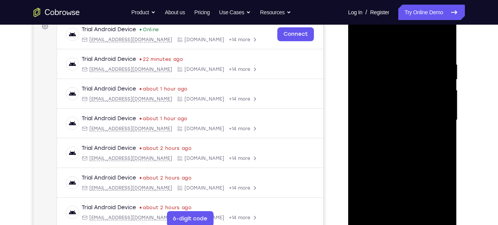
click at [404, 162] on div at bounding box center [402, 120] width 97 height 216
click at [406, 135] on div at bounding box center [402, 120] width 97 height 216
click at [364, 43] on div at bounding box center [402, 120] width 97 height 216
click at [394, 151] on div at bounding box center [402, 120] width 97 height 216
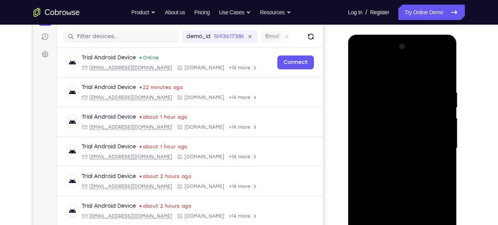
scroll to position [92, 0]
click at [385, 71] on div at bounding box center [402, 149] width 97 height 216
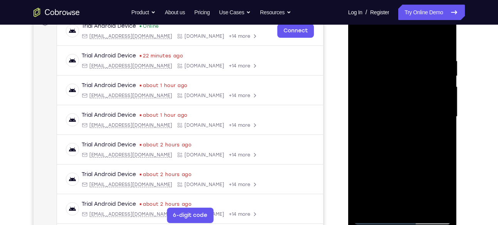
scroll to position [158, 0]
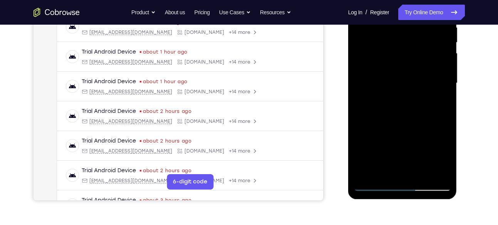
drag, startPoint x: 404, startPoint y: 135, endPoint x: 406, endPoint y: 75, distance: 59.7
click at [406, 75] on div at bounding box center [402, 83] width 97 height 216
click at [373, 100] on div at bounding box center [402, 83] width 97 height 216
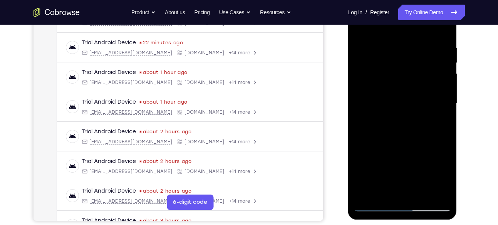
click at [444, 62] on div at bounding box center [402, 104] width 97 height 216
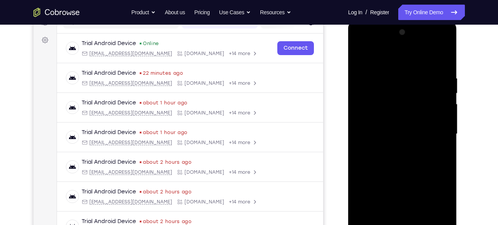
scroll to position [107, 0]
click at [362, 53] on div at bounding box center [402, 135] width 97 height 216
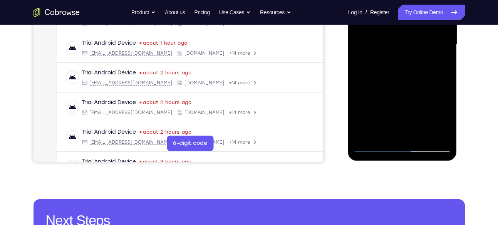
scroll to position [197, 0]
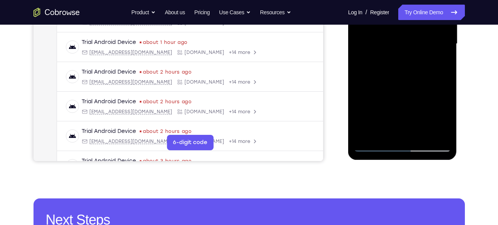
click at [416, 133] on div at bounding box center [402, 44] width 97 height 216
click at [381, 72] on div at bounding box center [402, 44] width 97 height 216
click at [386, 132] on div at bounding box center [402, 44] width 97 height 216
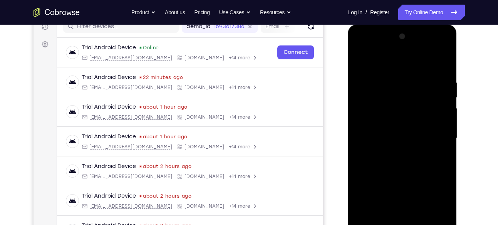
scroll to position [102, 0]
click at [364, 63] on div at bounding box center [402, 139] width 97 height 216
click at [361, 61] on div at bounding box center [402, 139] width 97 height 216
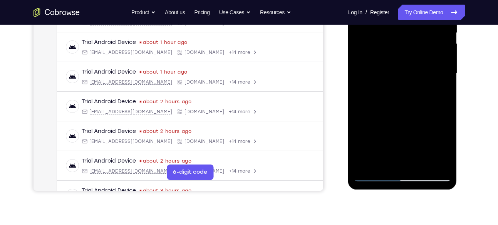
scroll to position [168, 0]
click at [367, 164] on div at bounding box center [402, 73] width 97 height 216
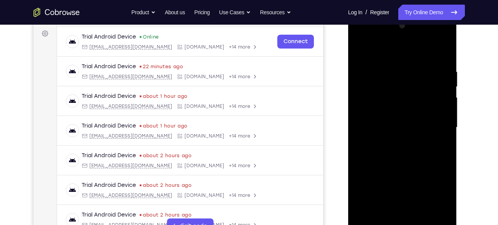
scroll to position [112, 0]
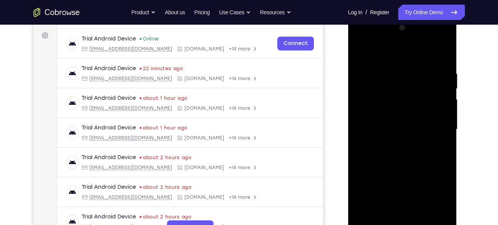
drag, startPoint x: 398, startPoint y: 97, endPoint x: 401, endPoint y: 214, distance: 117.4
click at [401, 214] on div at bounding box center [402, 130] width 97 height 216
click at [394, 67] on div at bounding box center [402, 130] width 97 height 216
click at [435, 107] on div at bounding box center [402, 130] width 97 height 216
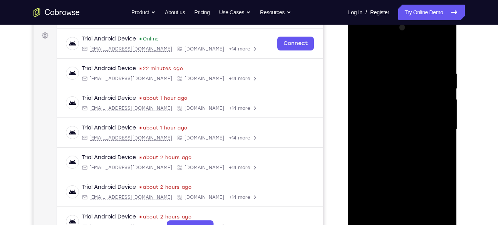
click at [435, 107] on div at bounding box center [402, 130] width 97 height 216
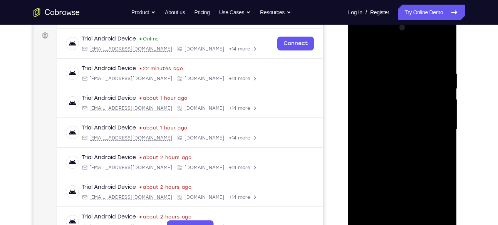
click at [435, 107] on div at bounding box center [402, 130] width 97 height 216
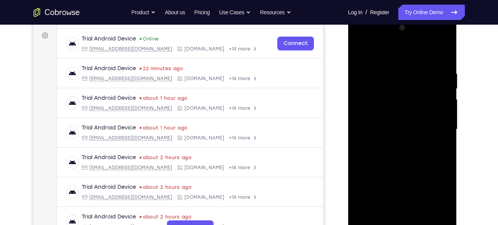
click at [362, 103] on div at bounding box center [402, 130] width 97 height 216
click at [401, 89] on div at bounding box center [402, 130] width 97 height 216
click at [400, 80] on div at bounding box center [402, 130] width 97 height 216
click at [359, 51] on div at bounding box center [402, 130] width 97 height 216
click at [440, 51] on div at bounding box center [402, 130] width 97 height 216
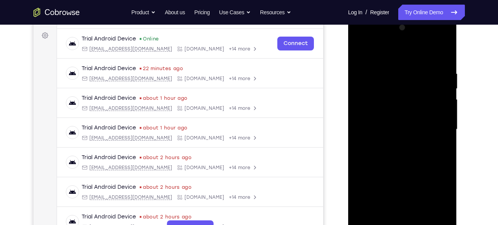
click at [414, 65] on div at bounding box center [402, 130] width 97 height 216
click at [426, 83] on div at bounding box center [402, 130] width 97 height 216
click at [431, 215] on div at bounding box center [402, 130] width 97 height 216
click at [440, 53] on div at bounding box center [402, 130] width 97 height 216
drag, startPoint x: 435, startPoint y: 65, endPoint x: 370, endPoint y: 64, distance: 65.0
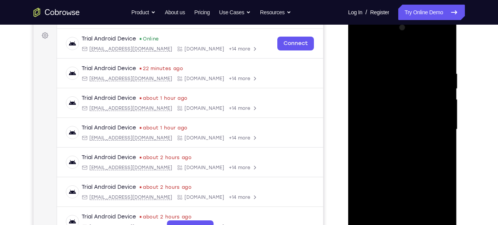
click at [370, 64] on div at bounding box center [402, 130] width 97 height 216
drag, startPoint x: 412, startPoint y: 70, endPoint x: 329, endPoint y: 84, distance: 84.2
click at [348, 84] on html "Online web based iOS Simulators and Android Emulators. Run iPhone, iPad, Mobile…" at bounding box center [403, 131] width 110 height 231
drag, startPoint x: 383, startPoint y: 74, endPoint x: 395, endPoint y: 75, distance: 12.8
click at [395, 75] on div at bounding box center [402, 130] width 97 height 216
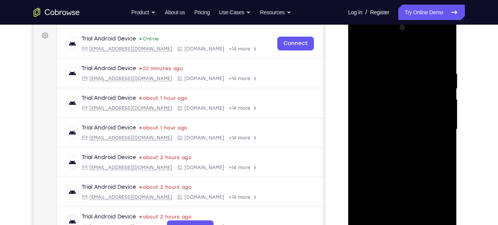
drag, startPoint x: 421, startPoint y: 70, endPoint x: 375, endPoint y: 73, distance: 45.9
click at [375, 73] on div at bounding box center [402, 130] width 97 height 216
drag, startPoint x: 413, startPoint y: 137, endPoint x: 418, endPoint y: 101, distance: 36.2
click at [418, 101] on div at bounding box center [402, 130] width 97 height 216
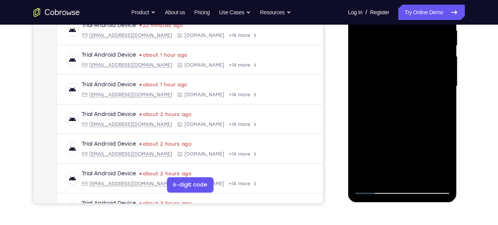
scroll to position [155, 0]
click at [422, 177] on div at bounding box center [402, 86] width 97 height 216
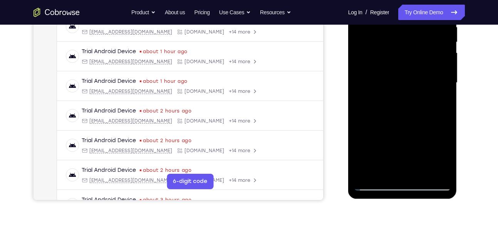
scroll to position [159, 0]
click at [391, 142] on div at bounding box center [402, 83] width 97 height 216
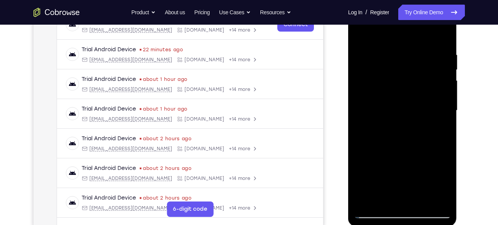
scroll to position [130, 0]
click at [402, 83] on div at bounding box center [402, 111] width 97 height 216
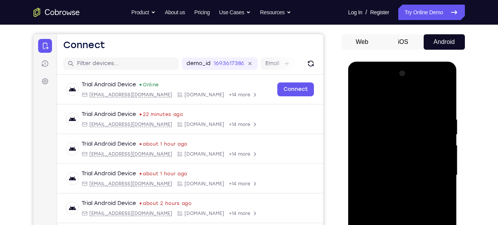
drag, startPoint x: 411, startPoint y: 112, endPoint x: 411, endPoint y: 153, distance: 40.4
click at [411, 153] on div at bounding box center [402, 175] width 97 height 216
click at [429, 190] on div at bounding box center [402, 175] width 97 height 216
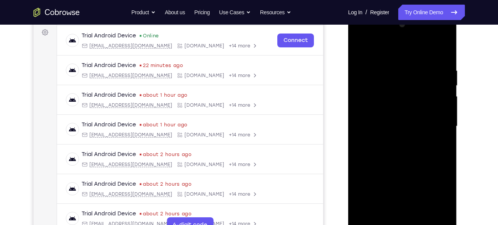
scroll to position [114, 0]
click at [361, 49] on div at bounding box center [402, 127] width 97 height 216
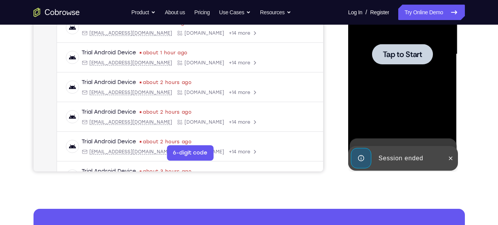
scroll to position [187, 0]
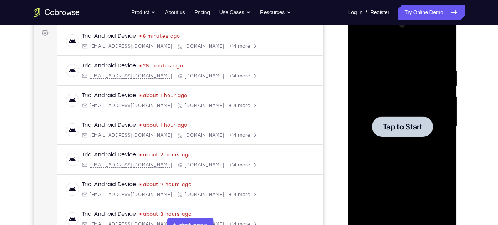
click at [405, 108] on div at bounding box center [402, 127] width 97 height 216
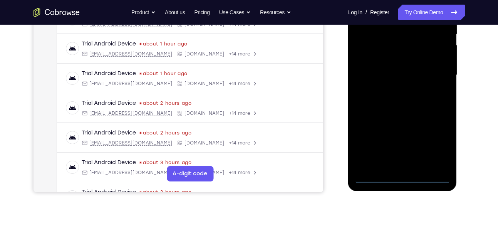
scroll to position [167, 0]
click at [399, 175] on div at bounding box center [402, 75] width 97 height 216
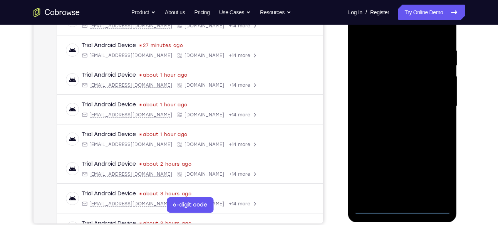
click at [434, 179] on div at bounding box center [402, 106] width 97 height 216
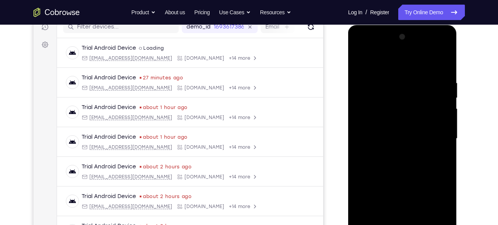
scroll to position [102, 0]
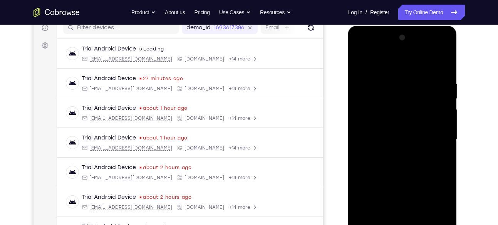
click at [399, 71] on div at bounding box center [402, 140] width 97 height 216
click at [436, 138] on div at bounding box center [402, 140] width 97 height 216
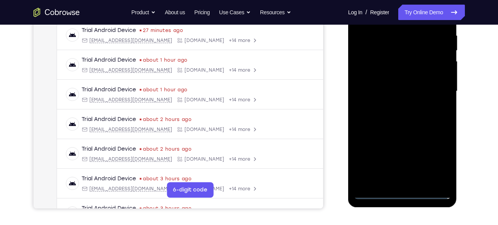
scroll to position [150, 0]
click at [394, 182] on div at bounding box center [402, 91] width 97 height 216
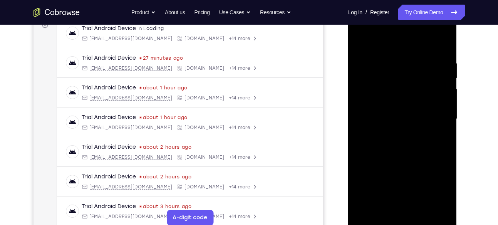
scroll to position [122, 0]
click at [384, 105] on div at bounding box center [402, 120] width 97 height 216
click at [382, 119] on div at bounding box center [402, 120] width 97 height 216
click at [379, 145] on div at bounding box center [402, 120] width 97 height 216
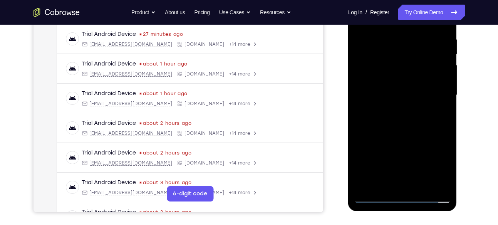
scroll to position [147, 0]
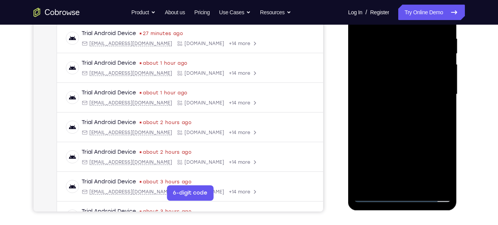
click at [402, 130] on div at bounding box center [402, 95] width 97 height 216
click at [421, 185] on div at bounding box center [402, 95] width 97 height 216
click at [408, 136] on div at bounding box center [402, 95] width 97 height 216
click at [396, 72] on div at bounding box center [402, 95] width 97 height 216
click at [381, 184] on div at bounding box center [402, 95] width 97 height 216
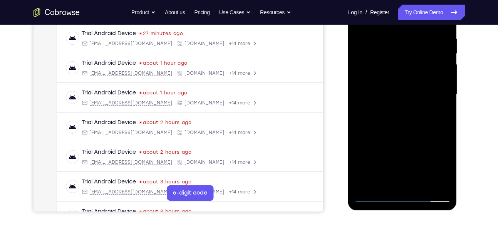
click at [402, 92] on div at bounding box center [402, 95] width 97 height 216
click at [376, 180] on div at bounding box center [402, 95] width 97 height 216
click at [399, 94] on div at bounding box center [402, 95] width 97 height 216
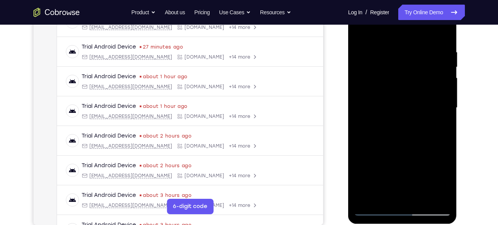
scroll to position [128, 0]
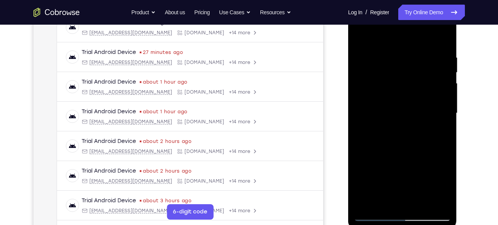
click at [376, 196] on div at bounding box center [402, 113] width 97 height 216
click at [384, 196] on div at bounding box center [402, 113] width 97 height 216
click at [426, 156] on div at bounding box center [402, 113] width 97 height 216
click at [438, 127] on div at bounding box center [402, 113] width 97 height 216
click at [404, 119] on div at bounding box center [402, 113] width 97 height 216
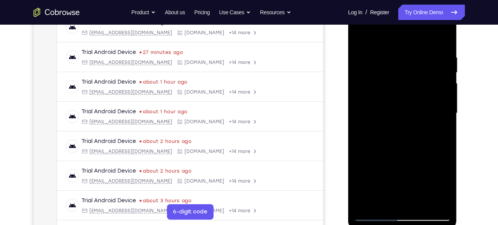
click at [361, 37] on div at bounding box center [402, 113] width 97 height 216
click at [394, 111] on div at bounding box center [402, 113] width 97 height 216
click at [361, 33] on div at bounding box center [402, 113] width 97 height 216
click at [390, 87] on div at bounding box center [402, 113] width 97 height 216
click at [375, 199] on div at bounding box center [402, 113] width 97 height 216
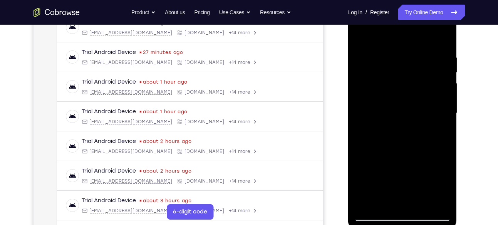
click at [382, 200] on div at bounding box center [402, 113] width 97 height 216
click at [426, 175] on div at bounding box center [402, 113] width 97 height 216
click at [362, 114] on div at bounding box center [402, 113] width 97 height 216
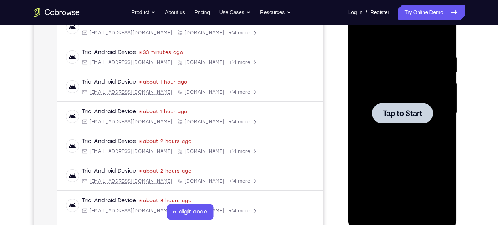
click at [412, 124] on div at bounding box center [402, 113] width 97 height 216
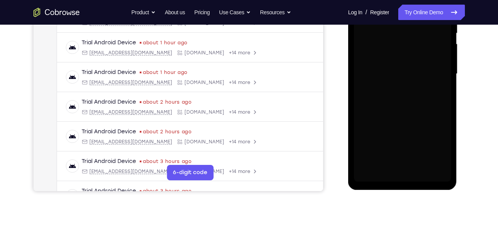
scroll to position [158, 0]
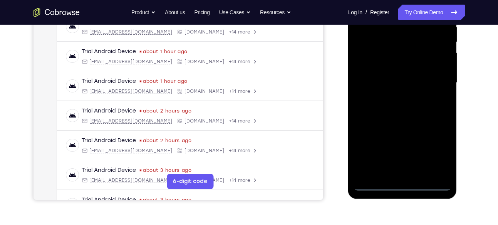
click at [396, 186] on div at bounding box center [402, 83] width 97 height 216
click at [439, 157] on div at bounding box center [402, 83] width 97 height 216
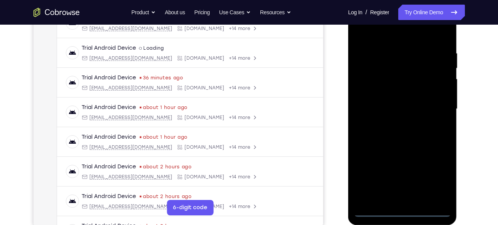
scroll to position [132, 0]
click at [391, 35] on div at bounding box center [402, 110] width 97 height 216
click at [433, 102] on div at bounding box center [402, 110] width 97 height 216
click at [394, 127] on div at bounding box center [402, 110] width 97 height 216
click at [399, 97] on div at bounding box center [402, 110] width 97 height 216
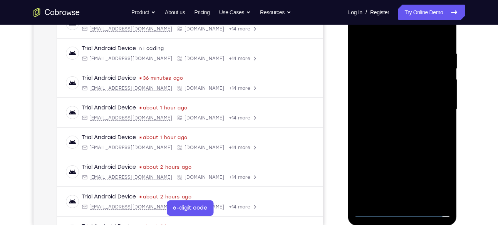
click at [395, 110] on div at bounding box center [402, 110] width 97 height 216
click at [413, 134] on div at bounding box center [402, 110] width 97 height 216
click at [424, 147] on div at bounding box center [402, 110] width 97 height 216
click at [396, 53] on div at bounding box center [402, 110] width 97 height 216
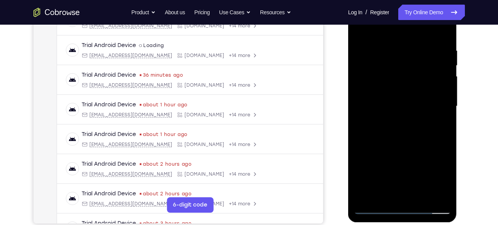
scroll to position [136, 0]
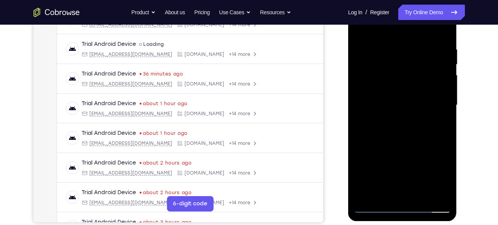
click at [361, 192] on div at bounding box center [402, 105] width 97 height 216
click at [366, 194] on div at bounding box center [402, 105] width 97 height 216
click at [391, 43] on div at bounding box center [402, 105] width 97 height 216
click at [437, 76] on div at bounding box center [402, 105] width 97 height 216
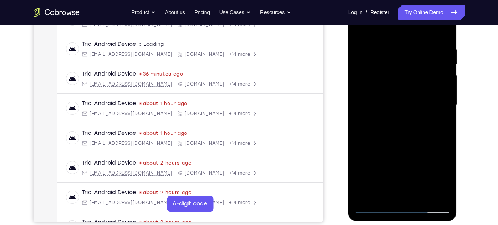
click at [437, 76] on div at bounding box center [402, 105] width 97 height 216
click at [423, 191] on div at bounding box center [402, 105] width 97 height 216
click at [408, 144] on div at bounding box center [402, 105] width 97 height 216
click at [398, 84] on div at bounding box center [402, 105] width 97 height 216
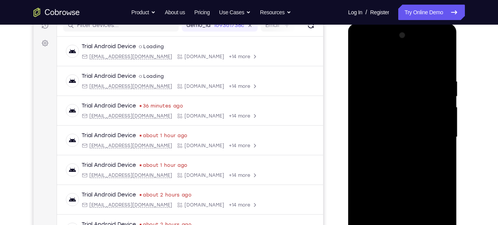
scroll to position [104, 0]
click at [360, 65] on div at bounding box center [402, 138] width 97 height 216
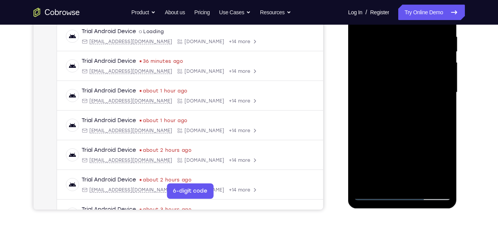
scroll to position [150, 0]
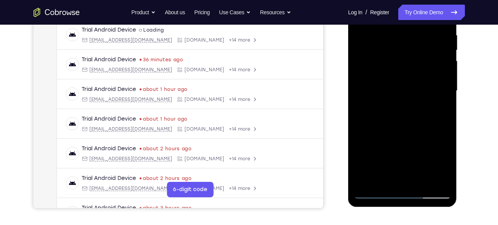
click at [384, 89] on div at bounding box center [402, 91] width 97 height 216
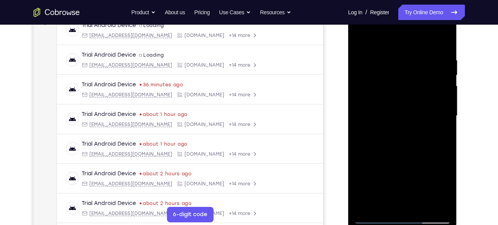
scroll to position [125, 0]
click at [363, 42] on div at bounding box center [402, 116] width 97 height 216
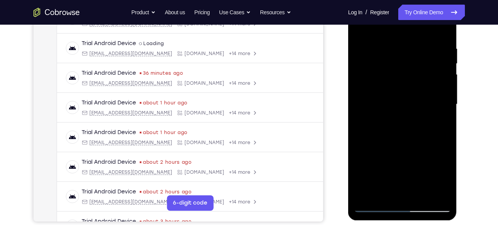
scroll to position [136, 0]
click at [363, 29] on div at bounding box center [402, 105] width 97 height 216
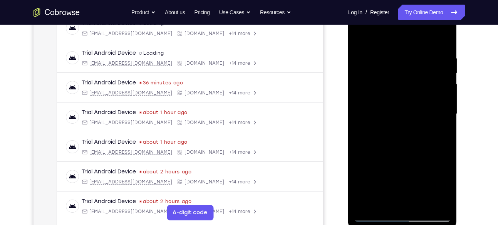
scroll to position [137, 0]
